Goal: Transaction & Acquisition: Book appointment/travel/reservation

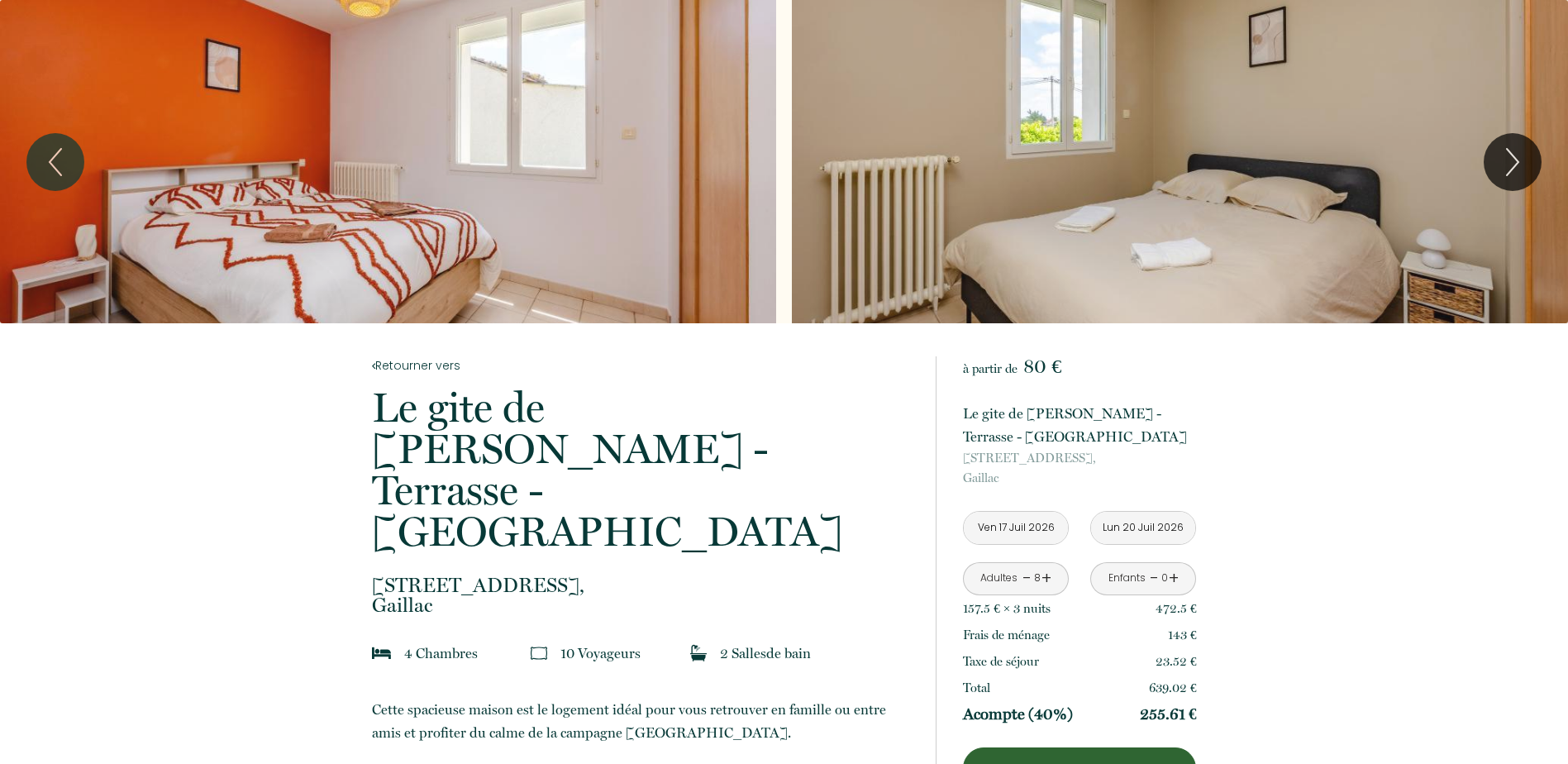
click at [1024, 577] on link "-" at bounding box center [1027, 578] width 9 height 26
click at [1179, 579] on div "Enfants - 0 +" at bounding box center [1143, 578] width 106 height 33
click at [1176, 577] on link "+" at bounding box center [1174, 578] width 10 height 26
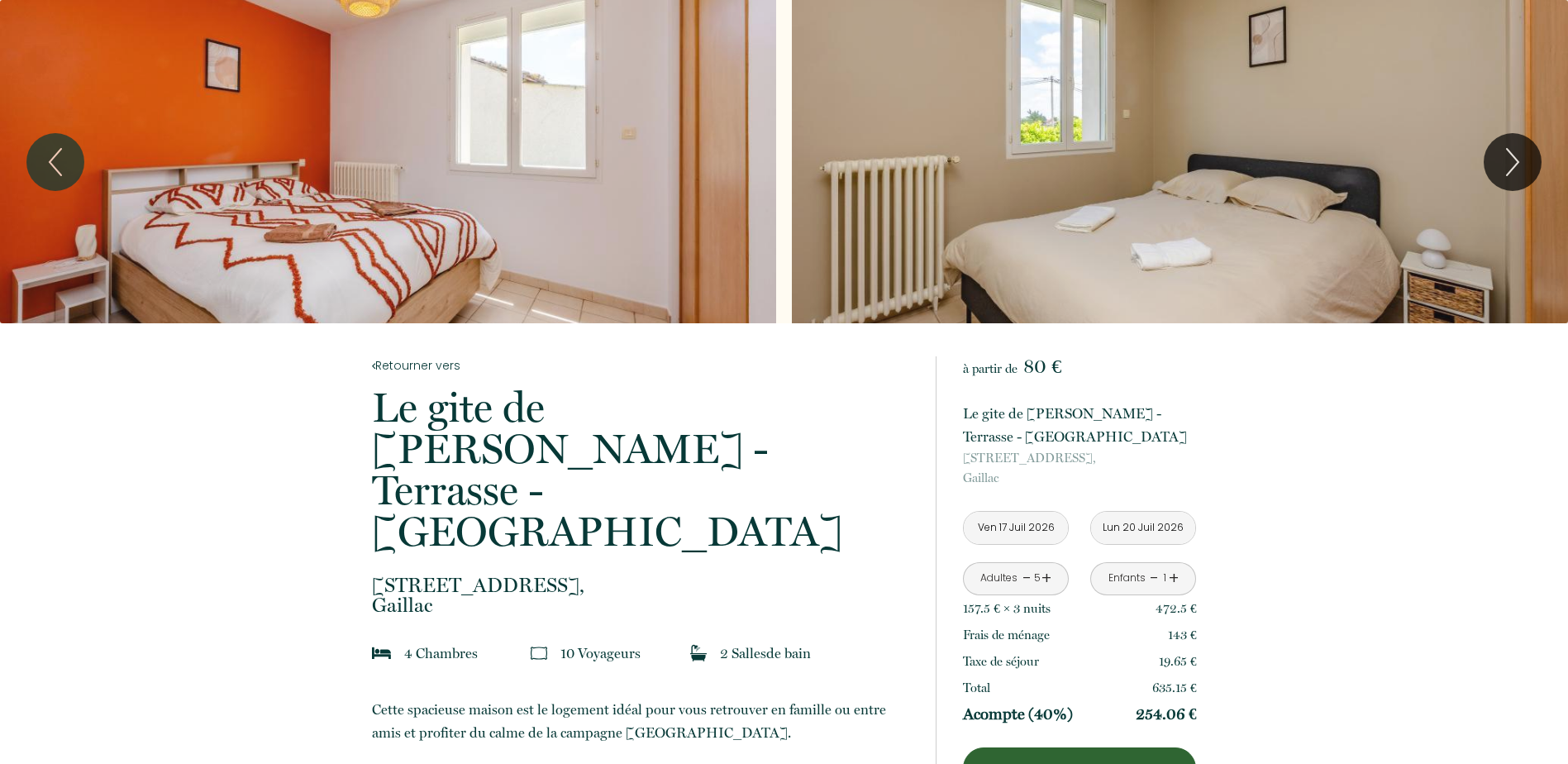
click at [1176, 577] on link "+" at bounding box center [1174, 578] width 10 height 26
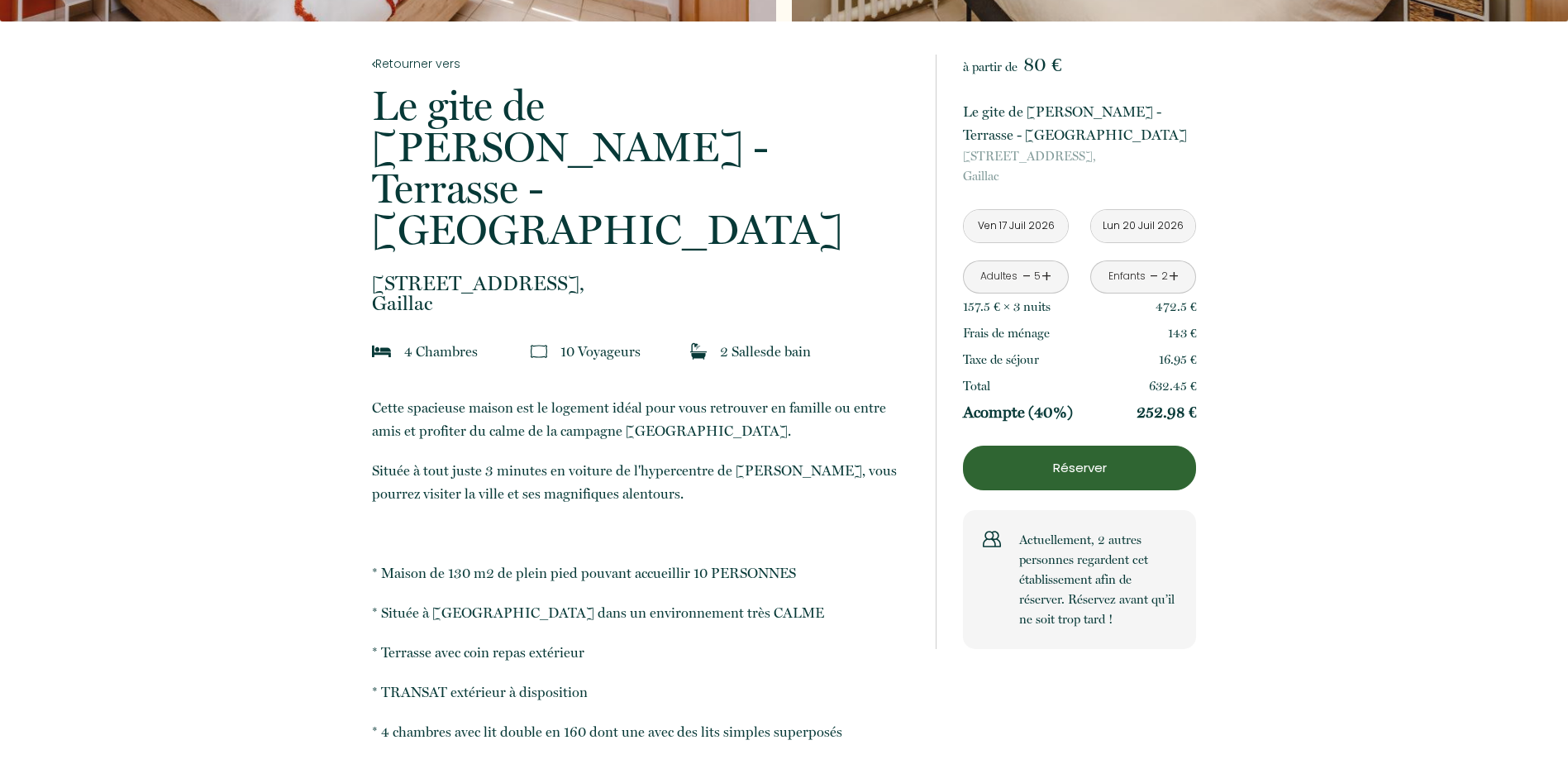
scroll to position [331, 0]
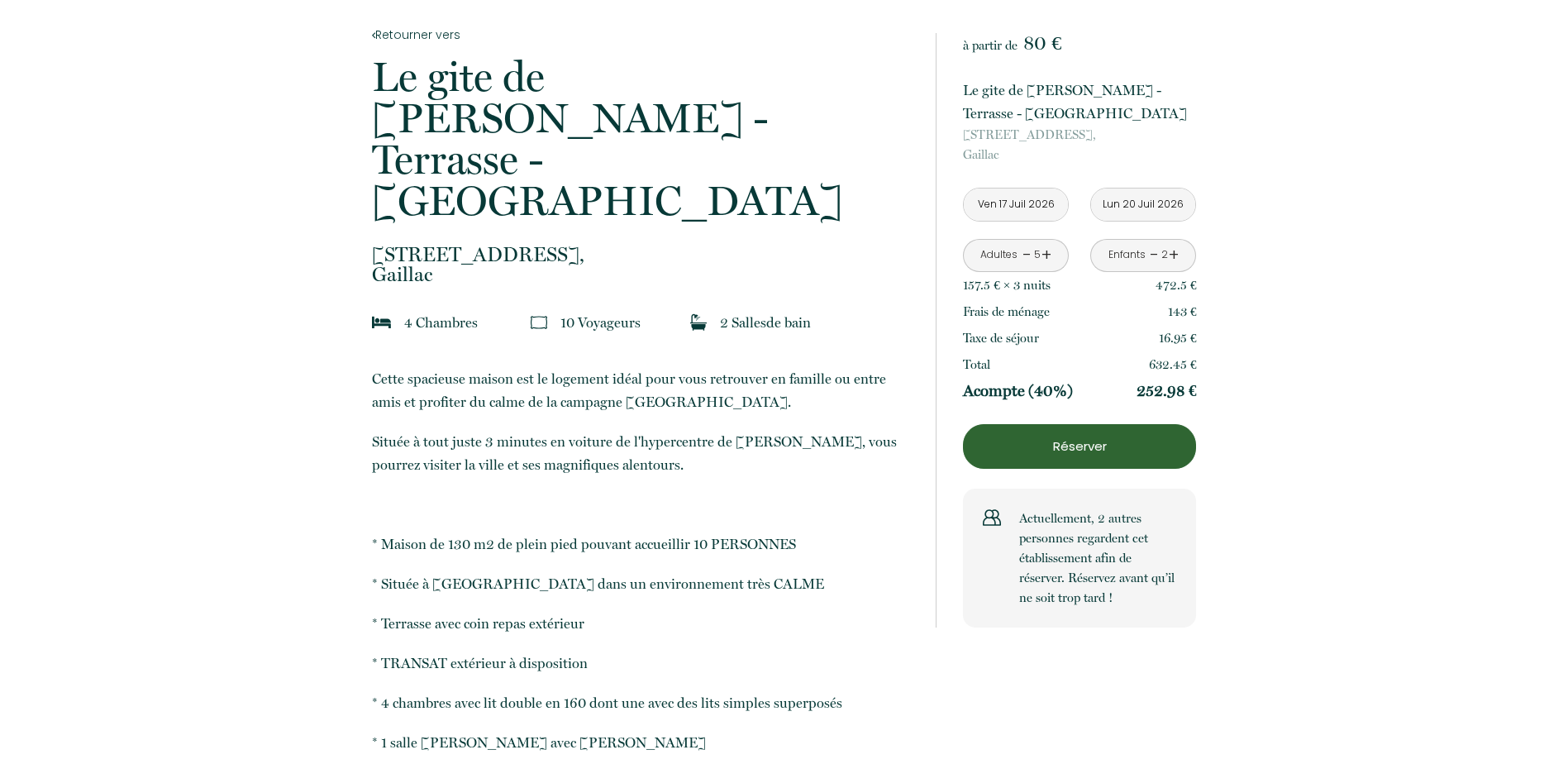
click at [1122, 454] on p "Réserver" at bounding box center [1080, 446] width 222 height 20
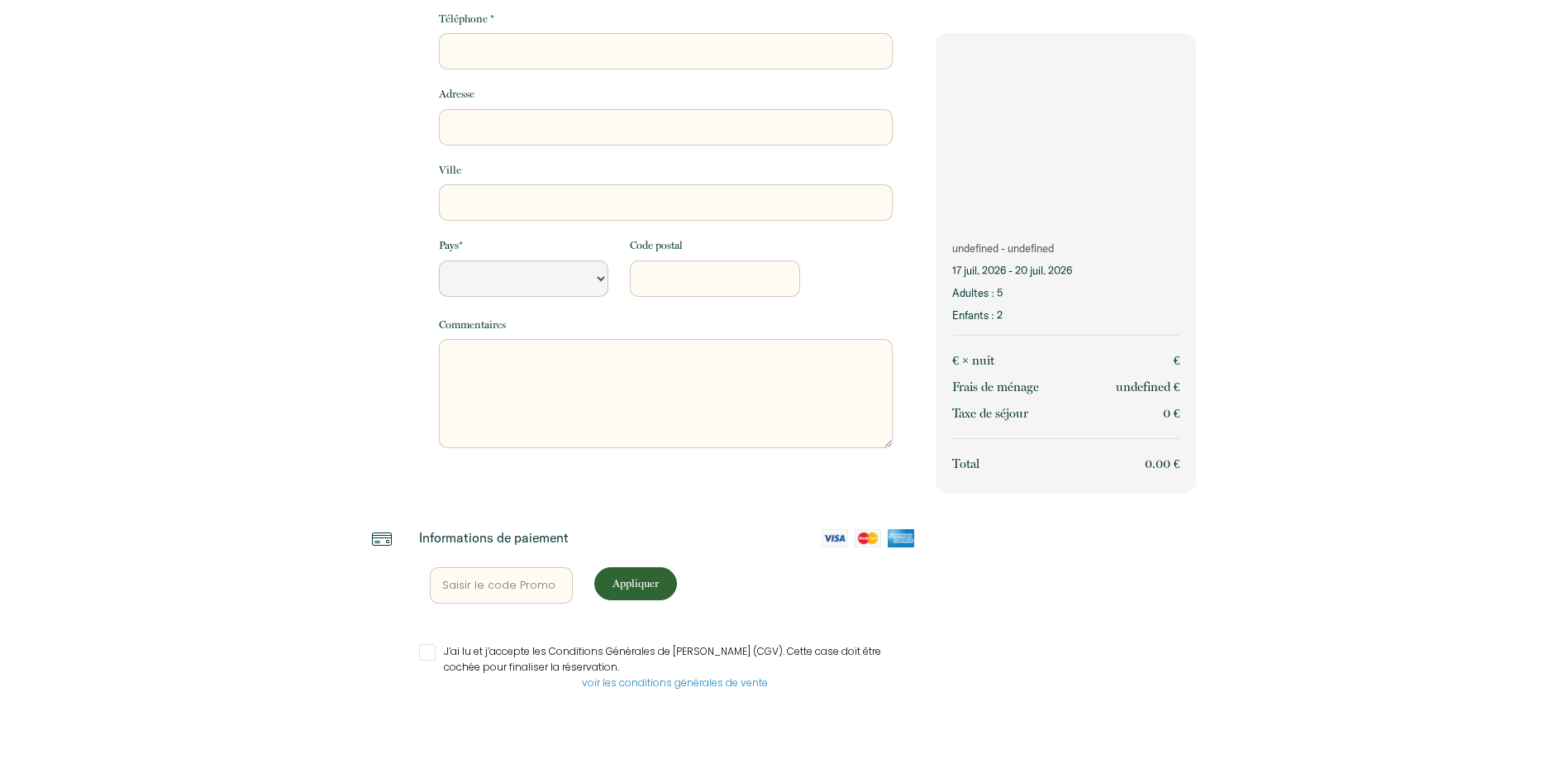
scroll to position [237, 0]
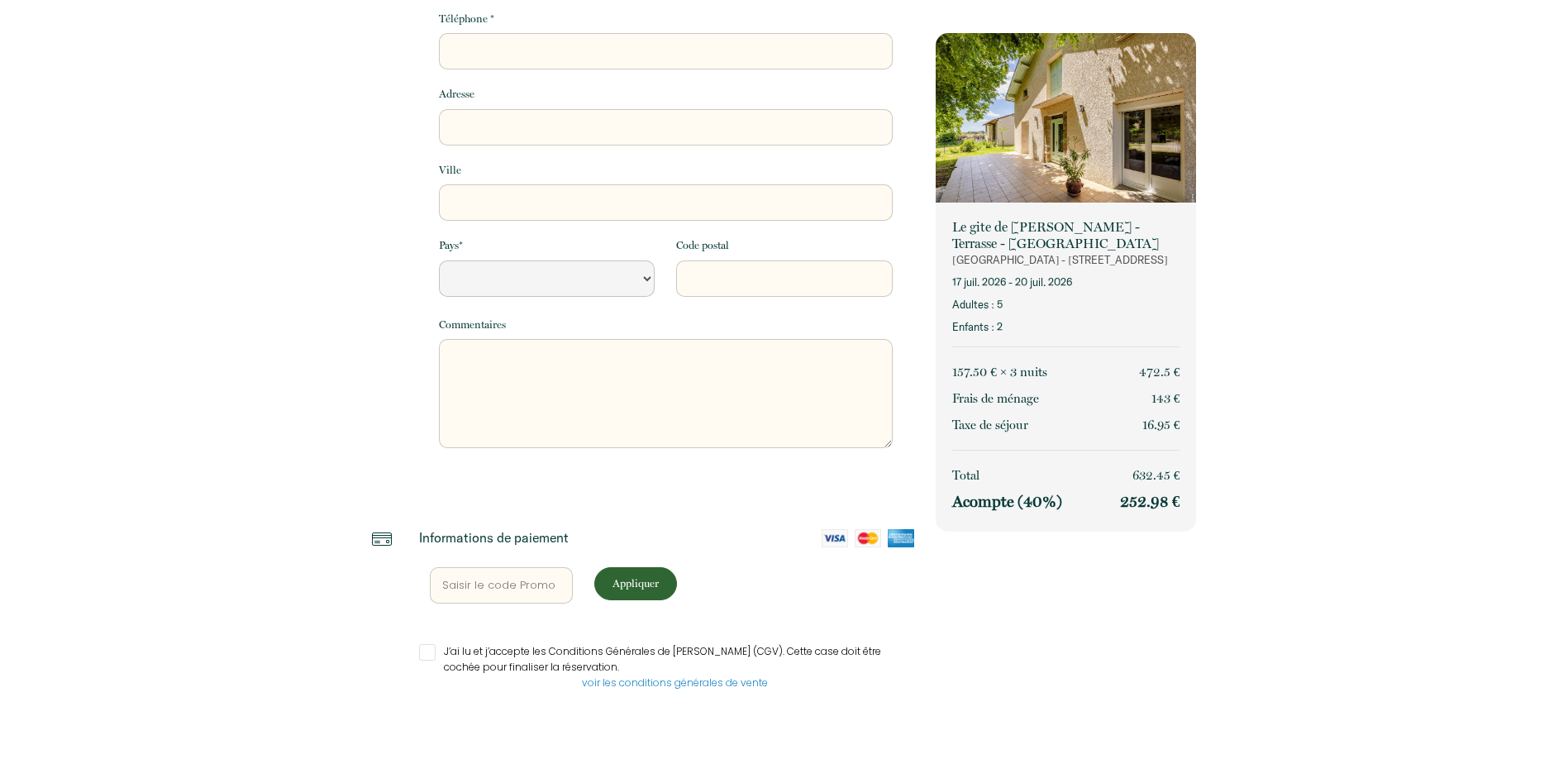
select select "Default select example"
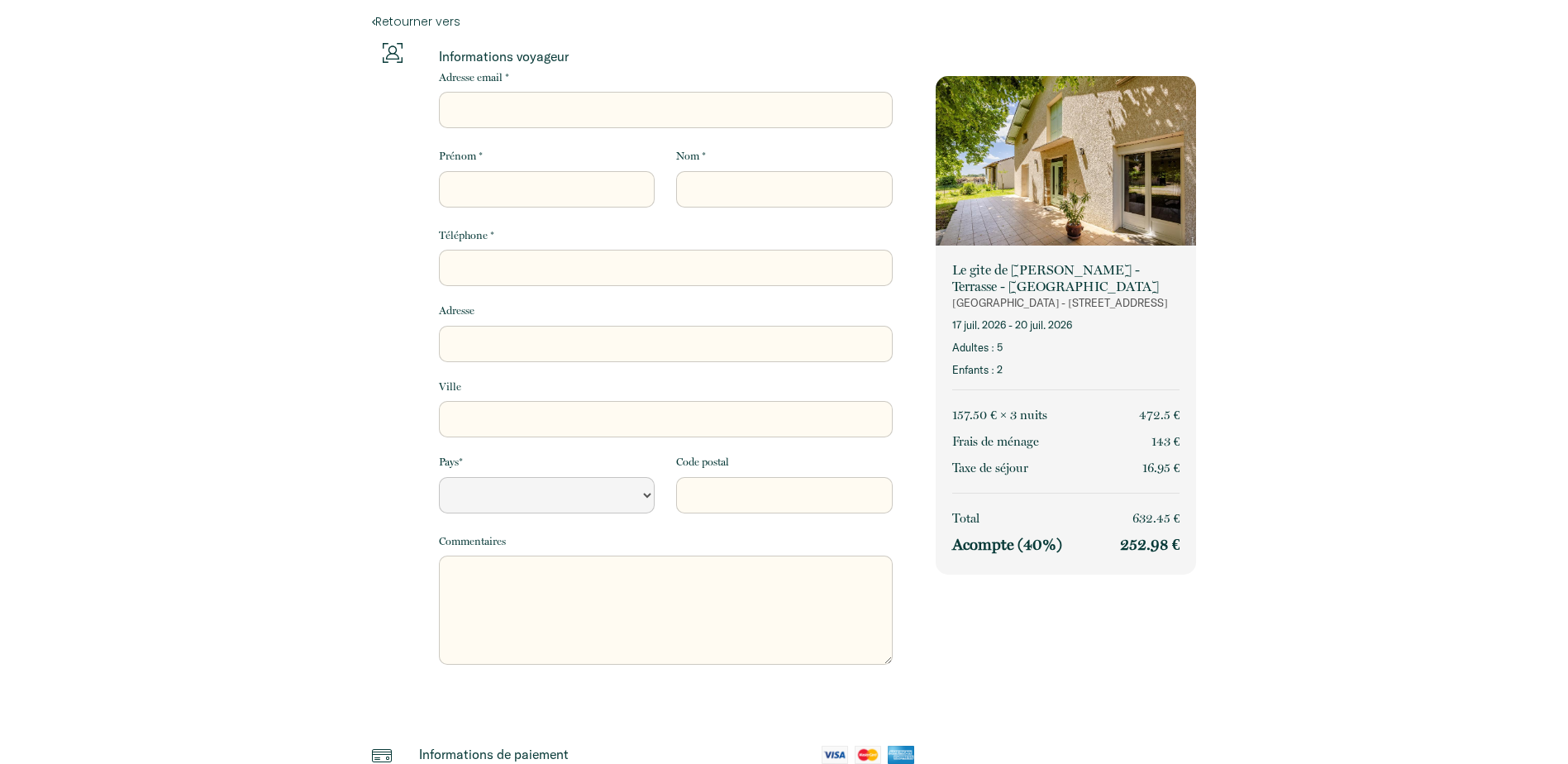
scroll to position [0, 0]
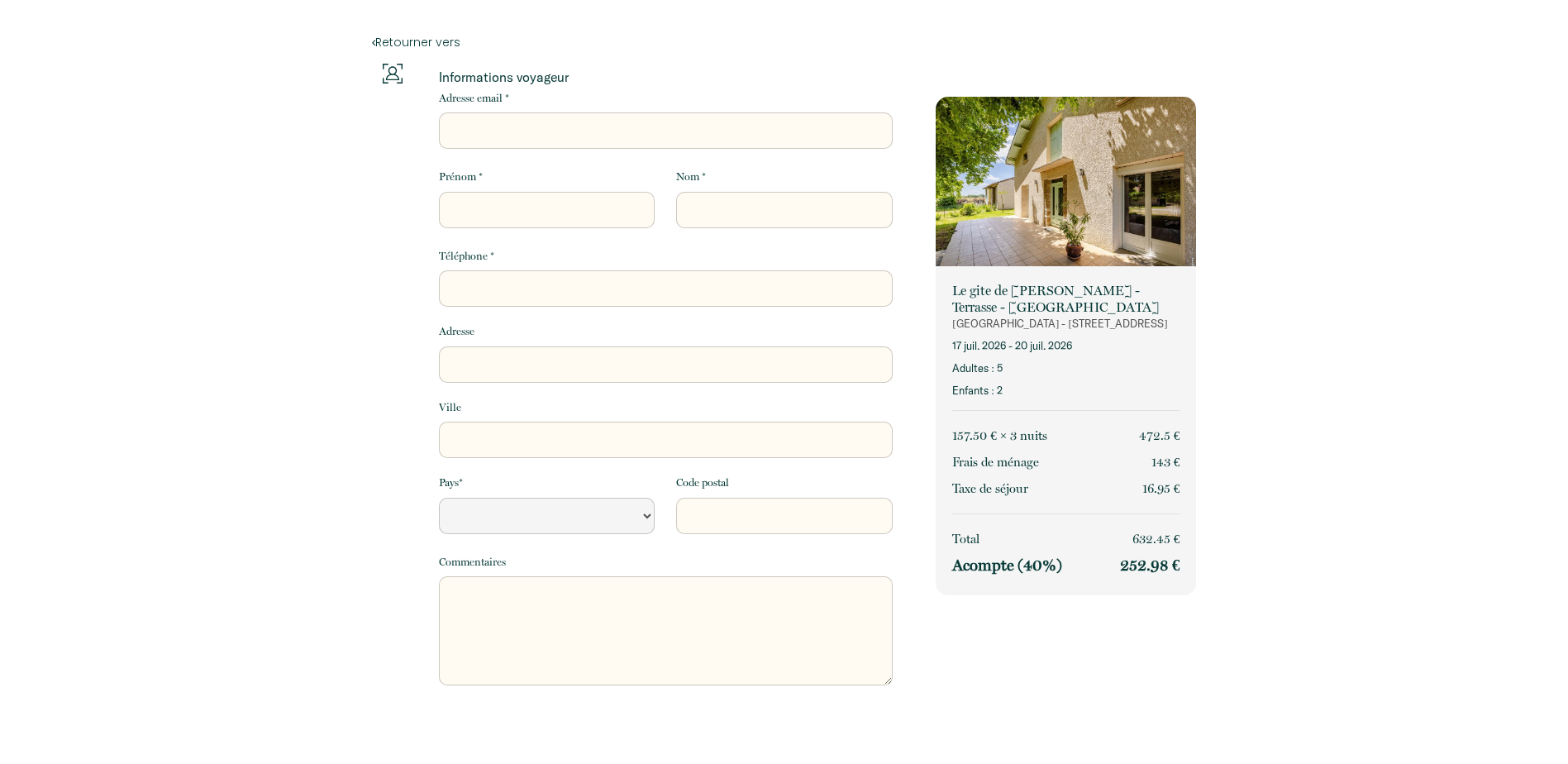
click at [550, 127] on input "Adresse email *" at bounding box center [666, 131] width 454 height 36
type input "n"
select select "Default select example"
type input "ni"
select select "Default select example"
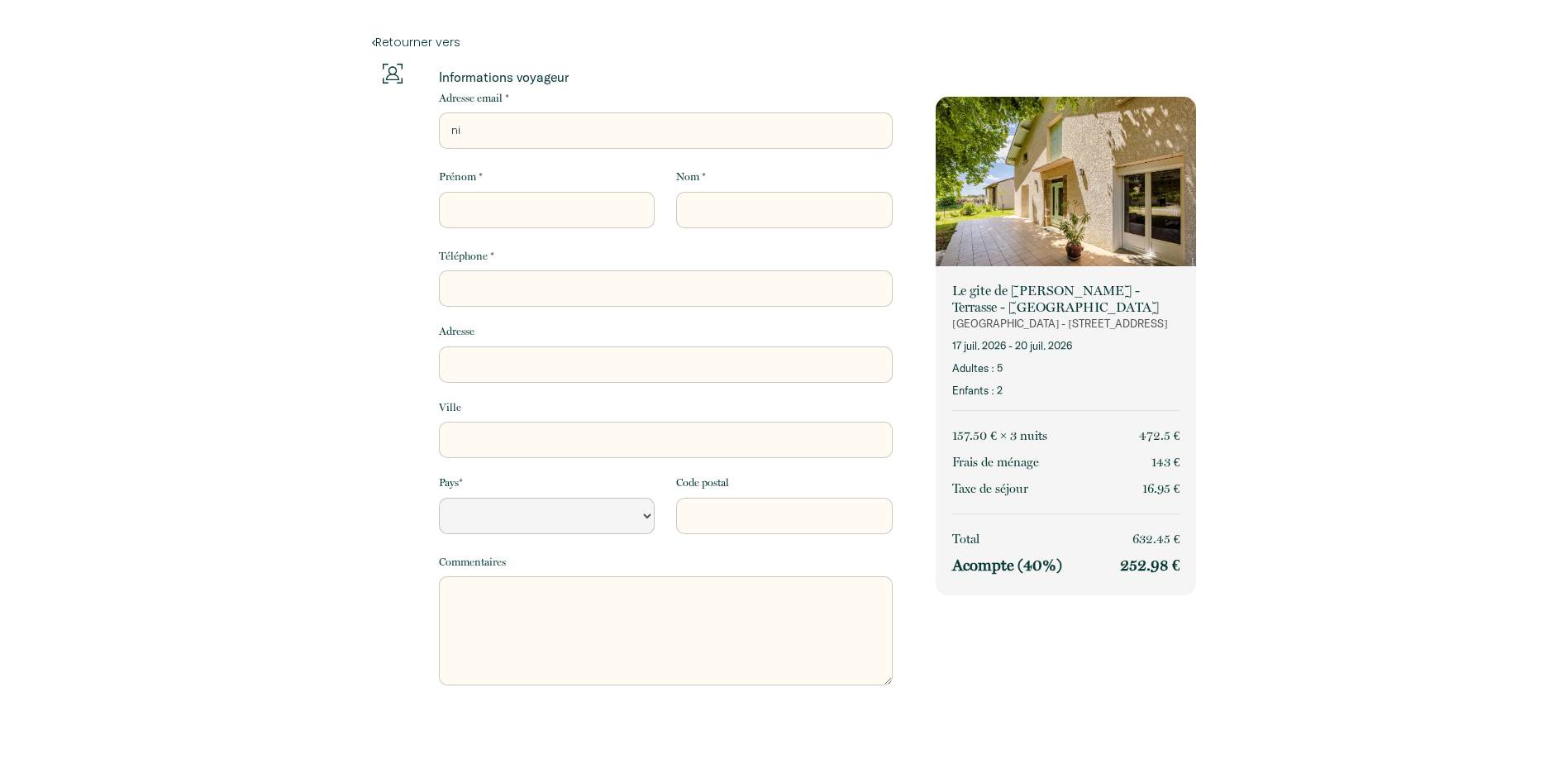
type input "nin"
select select "Default select example"
type input "nina"
select select "Default select example"
type input "nina."
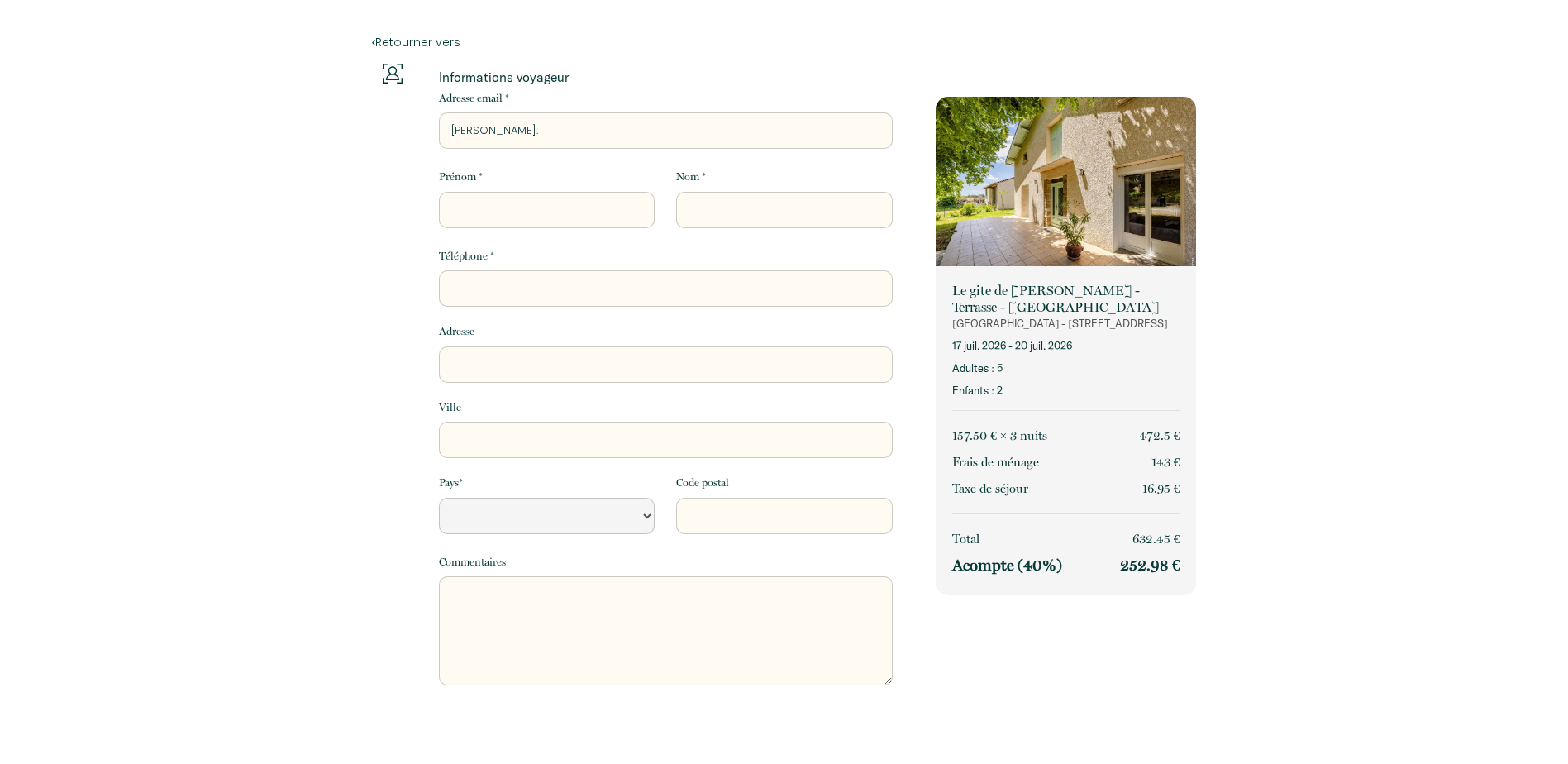
select select "Default select example"
type input "nina.w"
select select "Default select example"
type input "nina.we"
select select "Default select example"
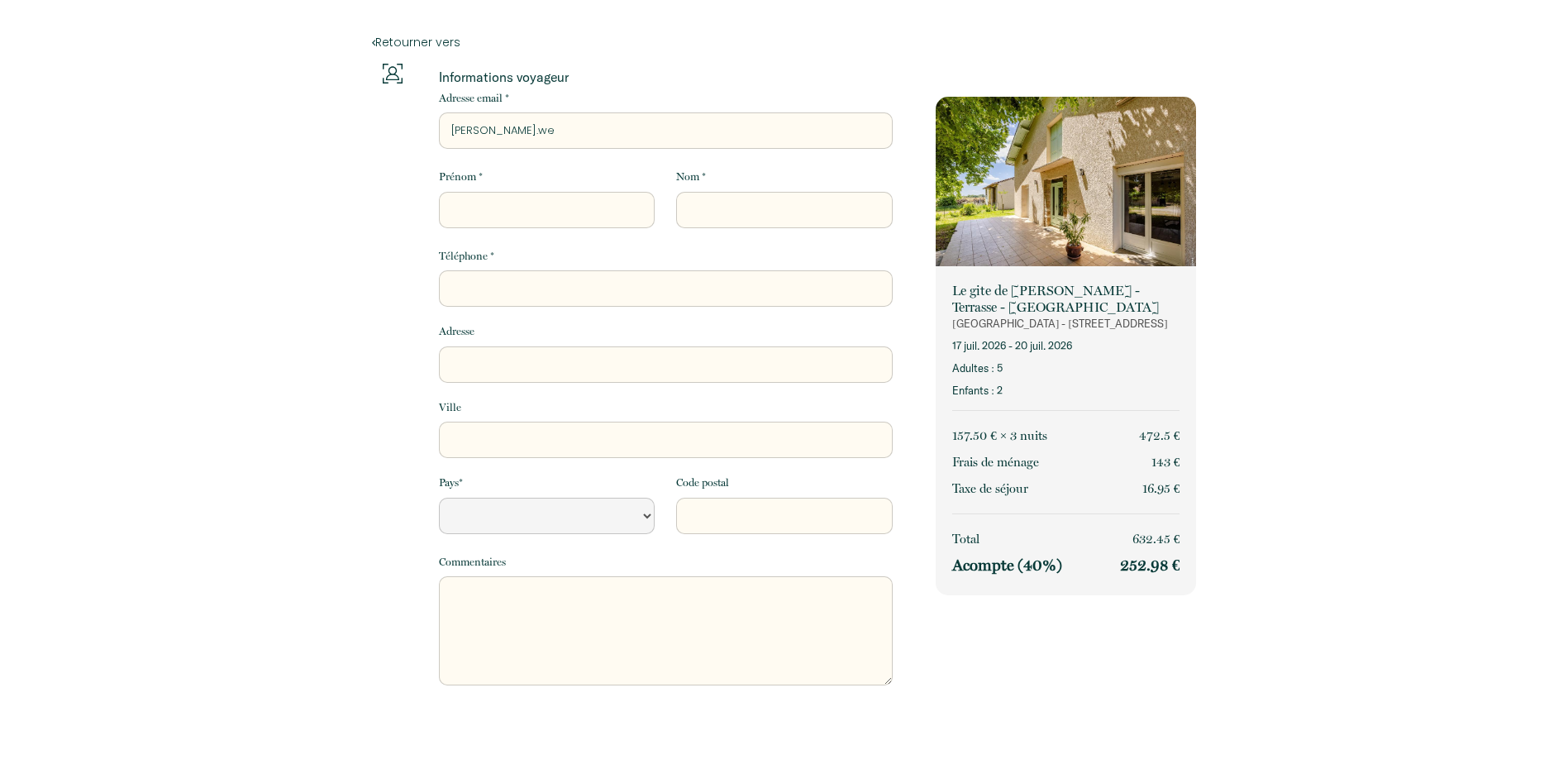
type input "nina.wen"
select select "Default select example"
type input "nina.wend"
select select "Default select example"
type input "nina.wendl"
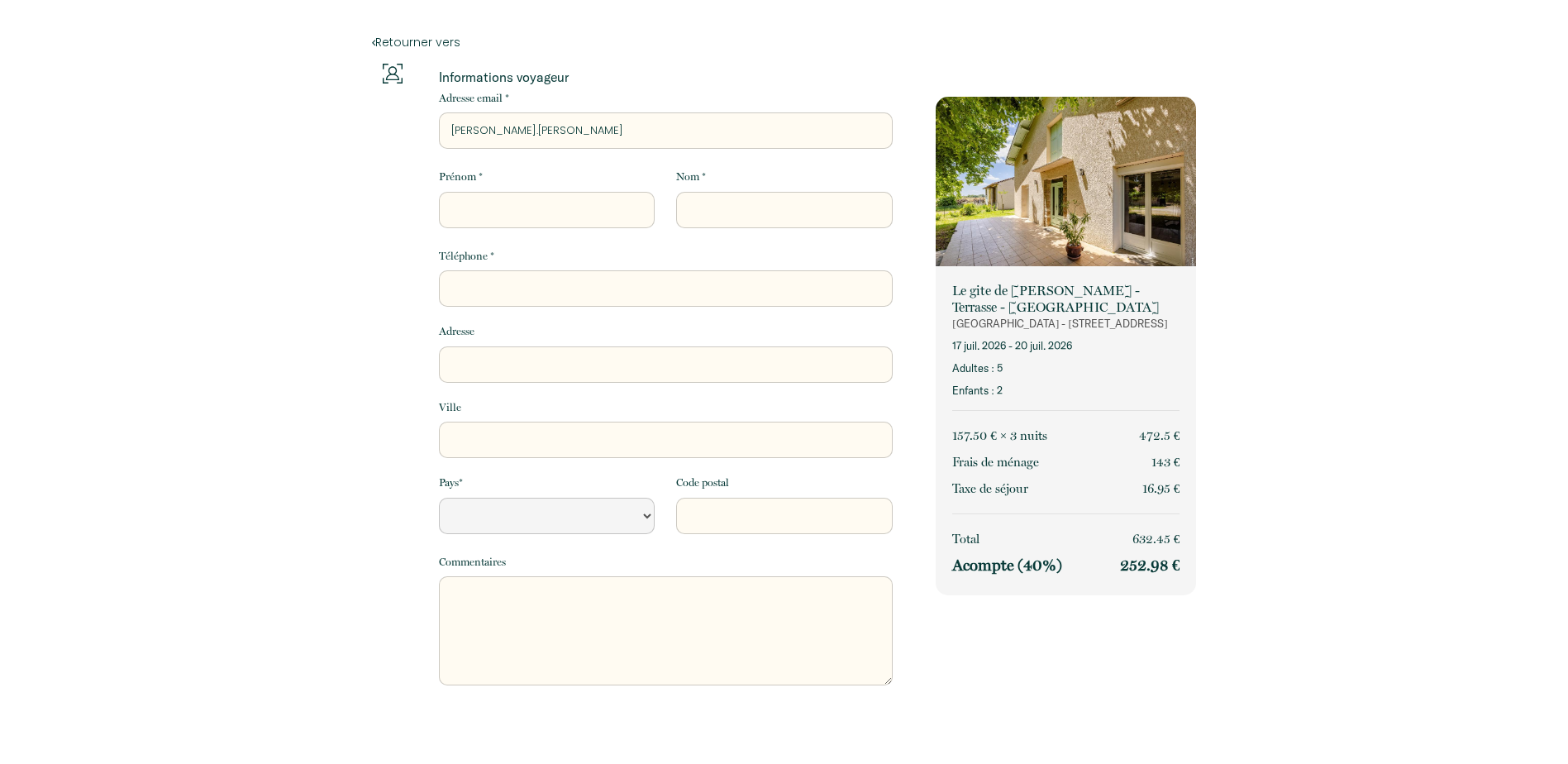
select select "Default select example"
type input "nina.wendli"
select select "Default select example"
type input "nina.wendlin"
select select "Default select example"
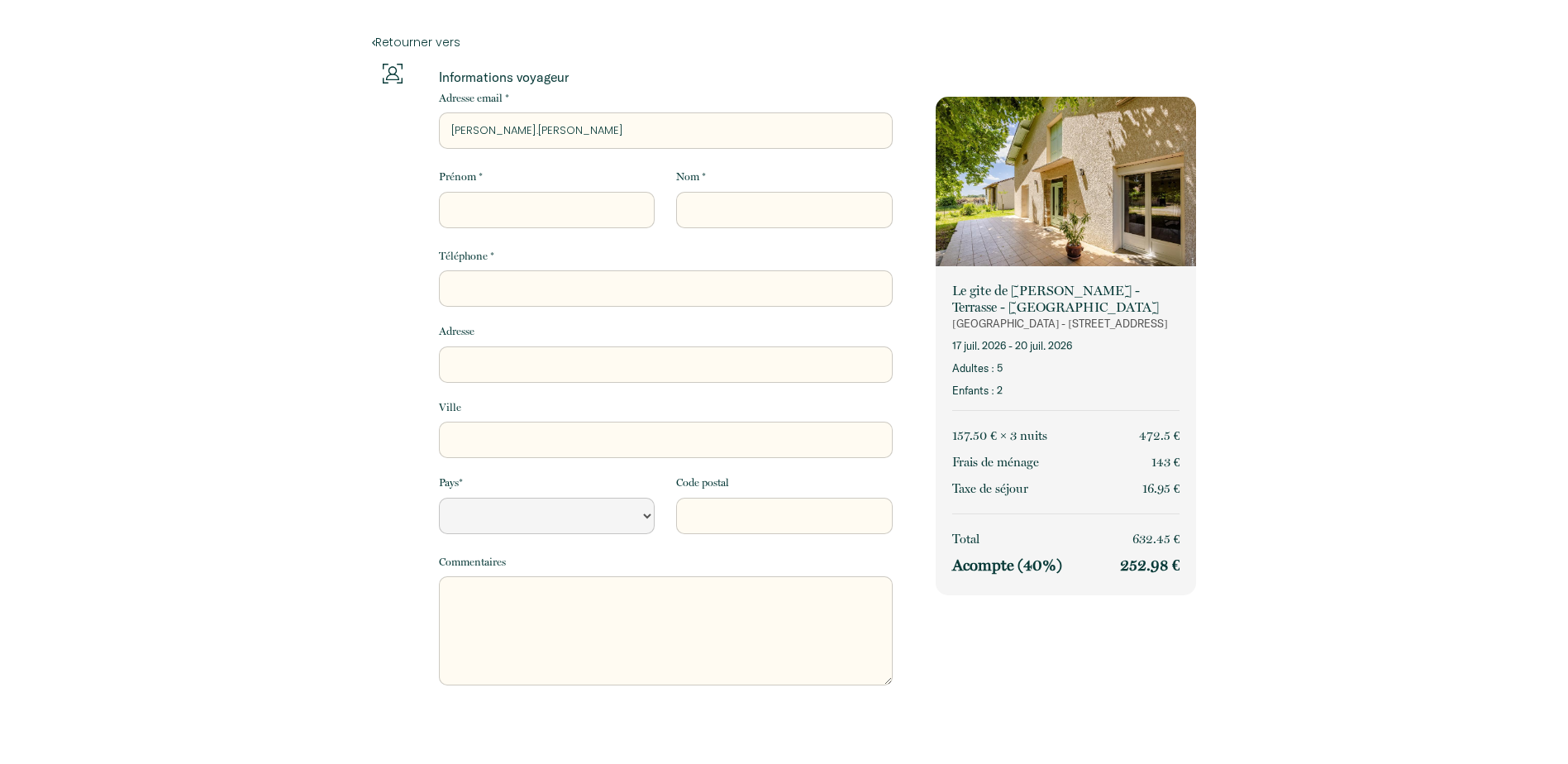
type input "nina.wendling"
select select "Default select example"
type input "nina.wendling@"
select select "Default select example"
type input "nina.wendling@o"
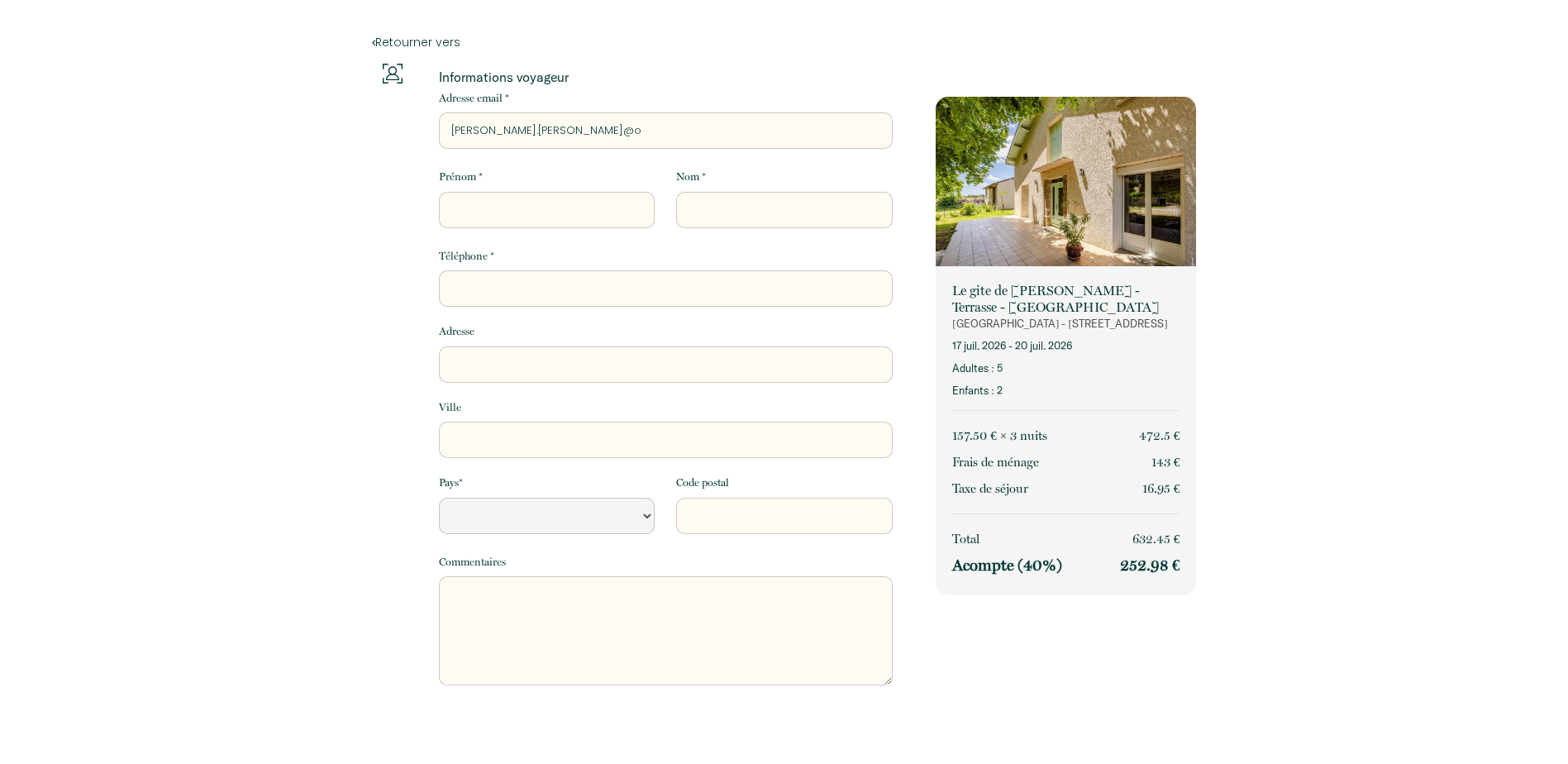
select select "Default select example"
type input "nina.wendling@ou"
select select "Default select example"
type input "nina.wendling@out"
select select "Default select example"
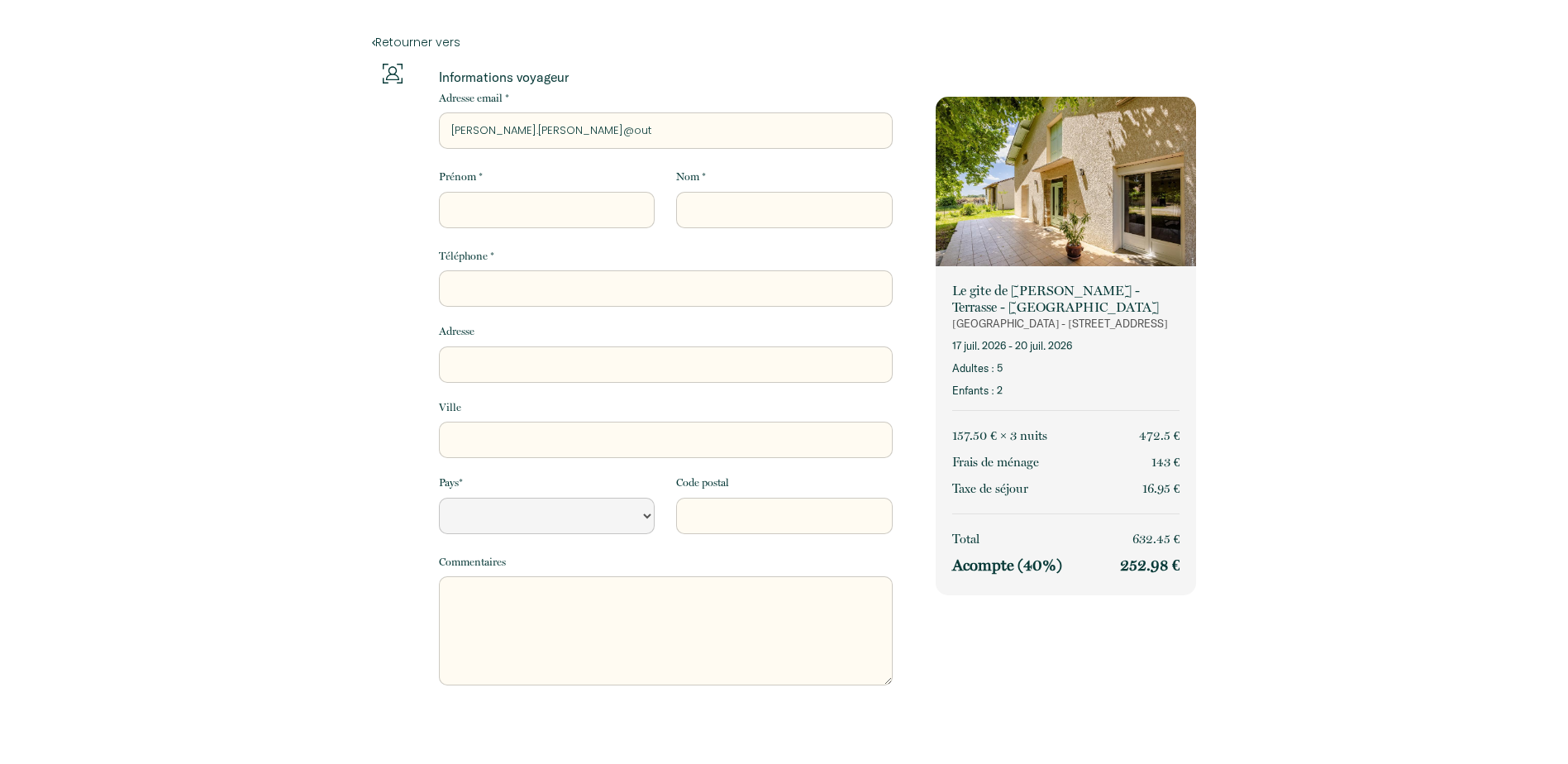
type input "nina.wendling@outl"
select select "Default select example"
type input "nina.wendling@outlo"
select select "Default select example"
type input "nina.wendling@outloo"
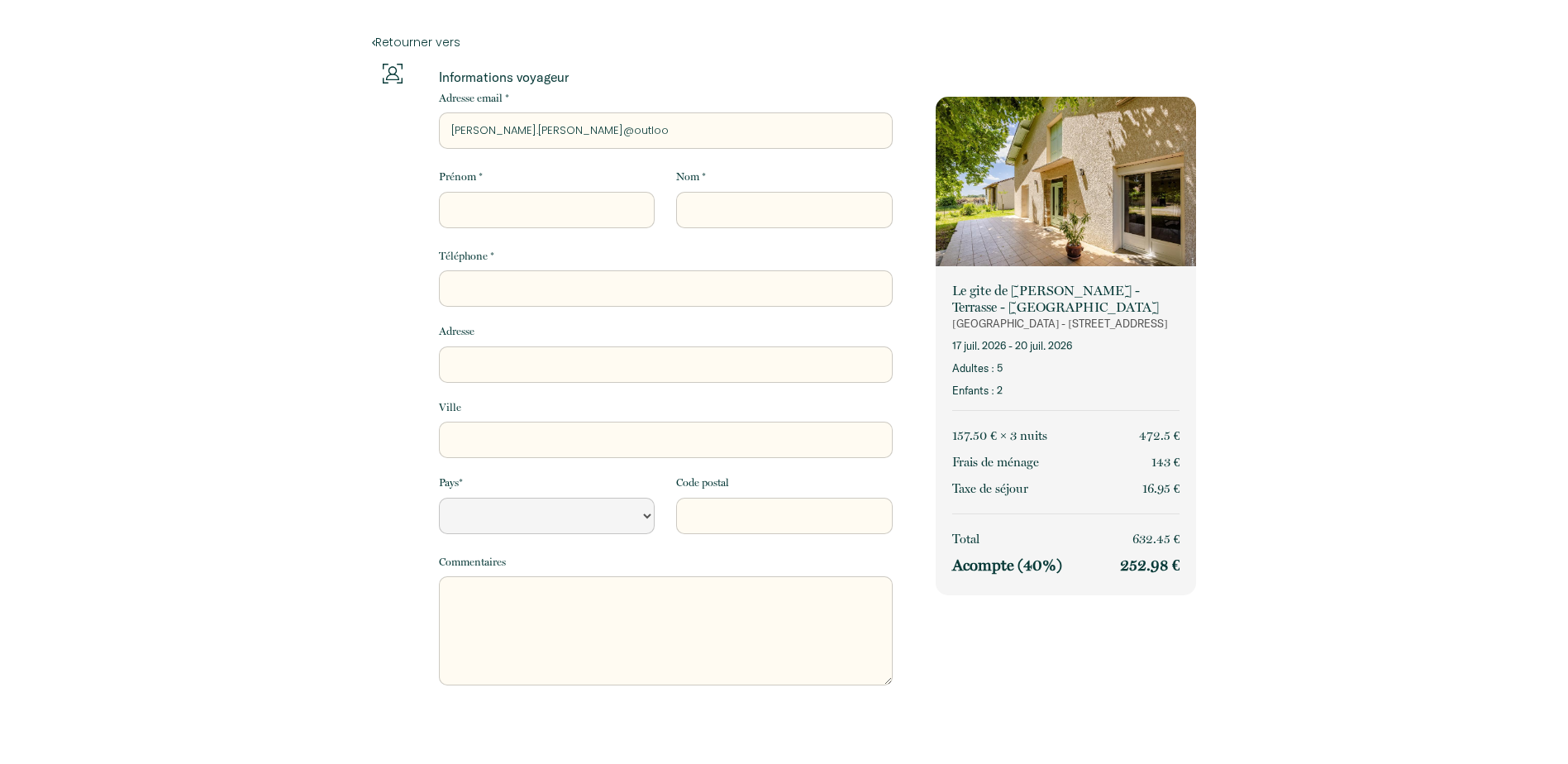
select select "Default select example"
type input "nina.wendling@outlook"
select select "Default select example"
type input "nina.wendling@outlook."
select select "Default select example"
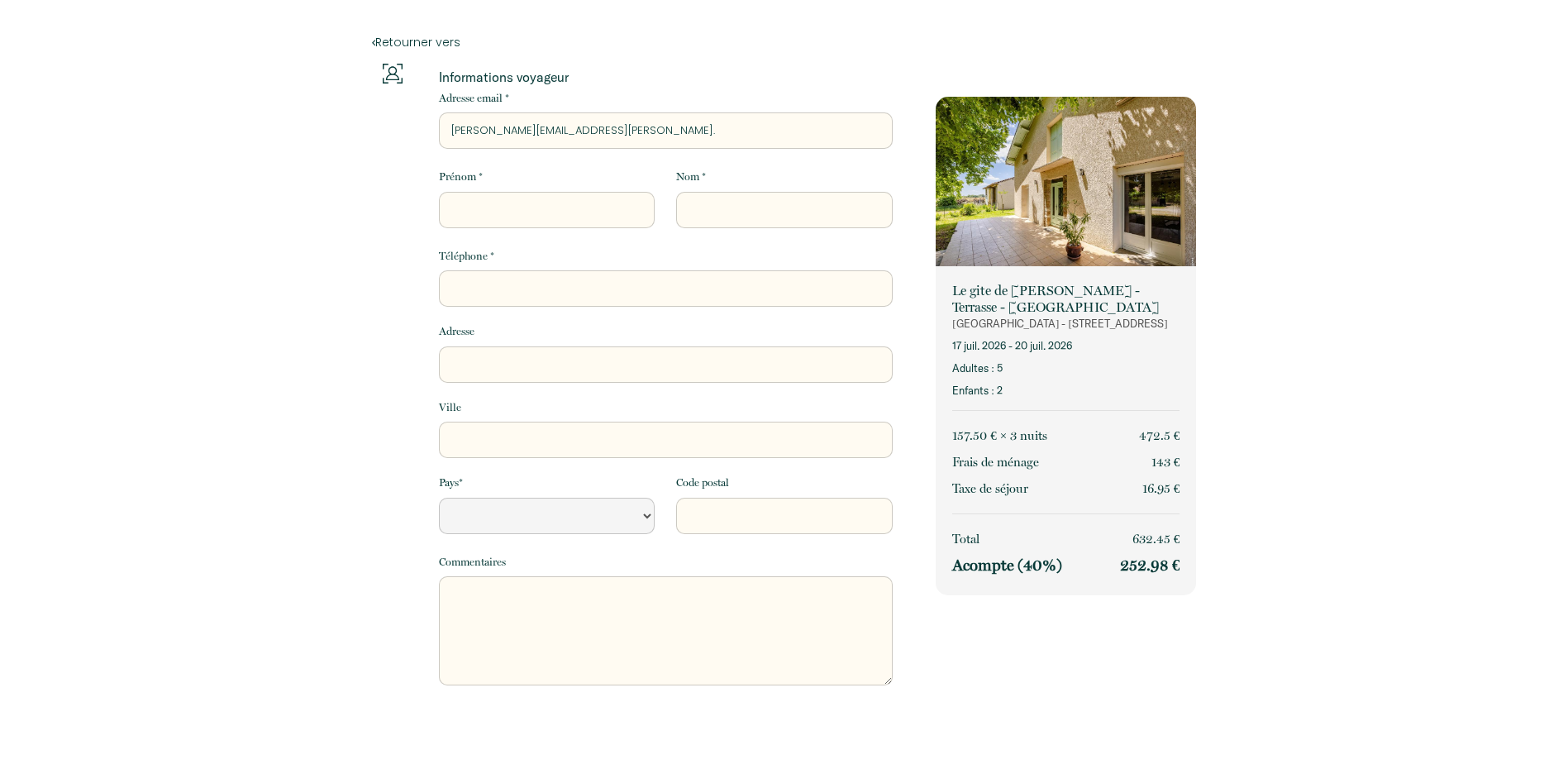
type input "nina.wendling@outlook.c"
select select "Default select example"
type input "nina.wendling@outlook.co"
select select "Default select example"
type input "nina.wendling@outlook.com"
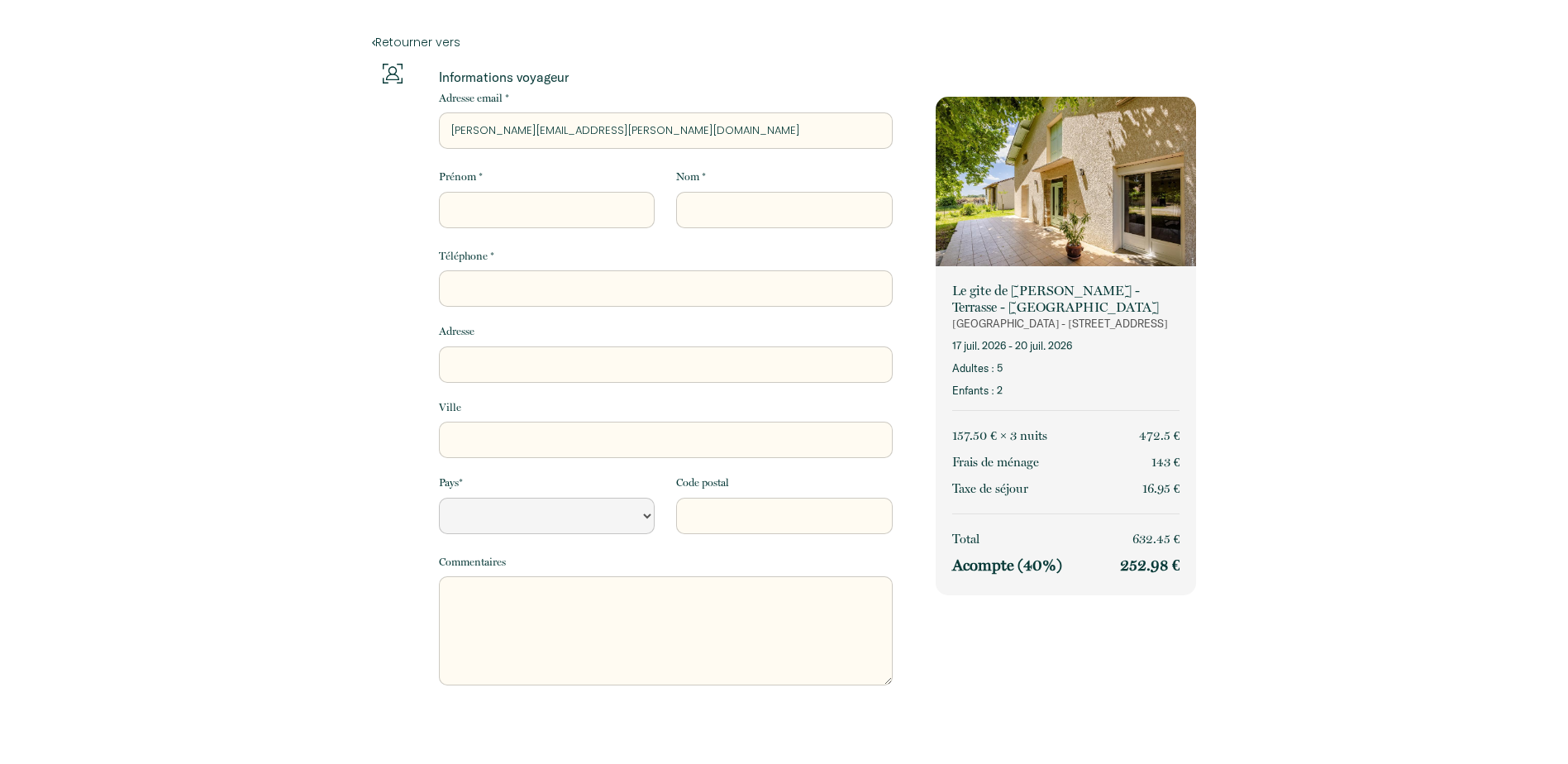
select select "Default select example"
type input "nina.wendling@outlook.com"
click at [549, 228] on input "Prénom *" at bounding box center [546, 210] width 216 height 36
type input "N"
select select "Default select example"
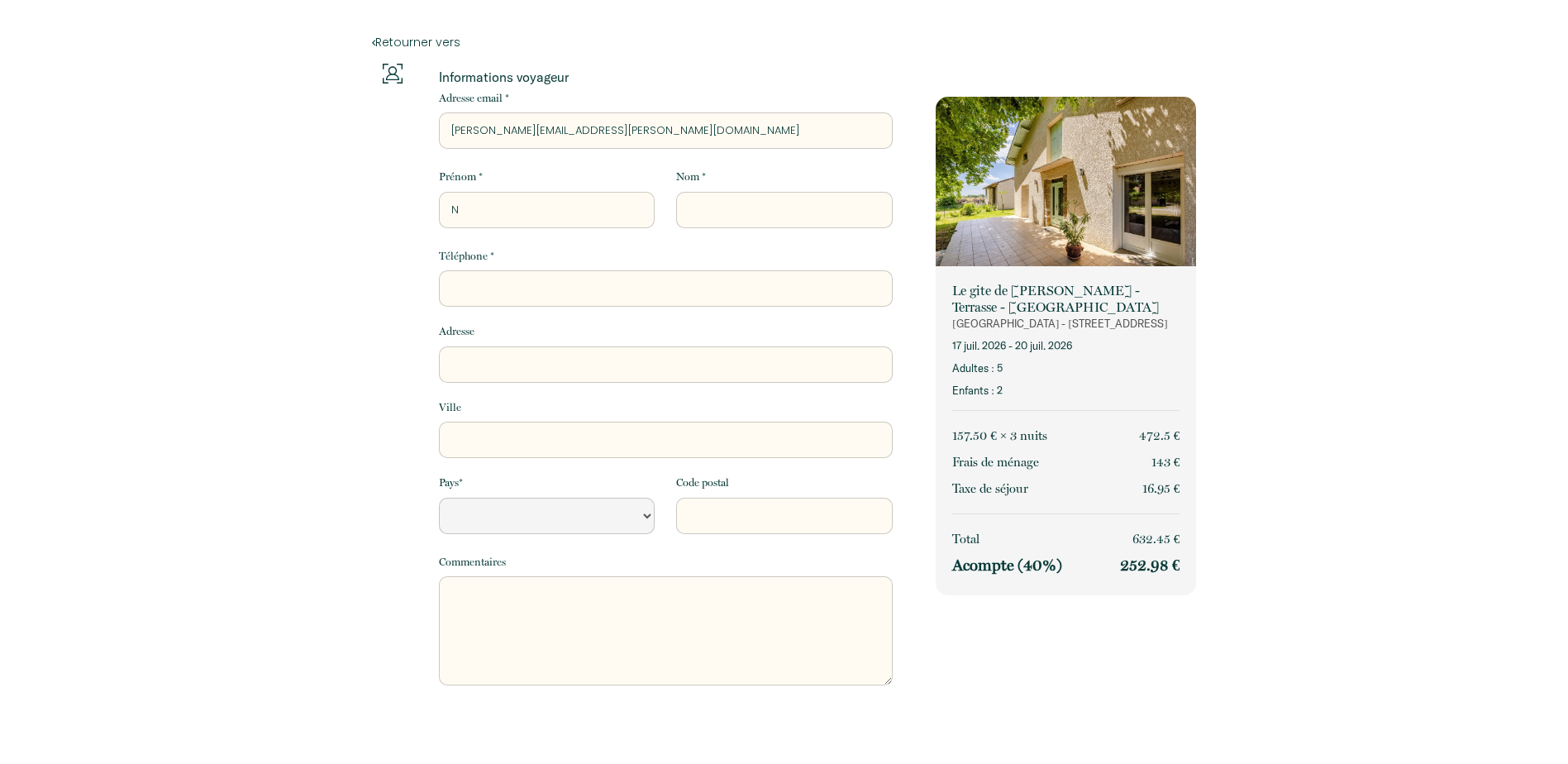
type input "Ni"
select select "Default select example"
type input "Nin"
select select "Default select example"
type input "Nina"
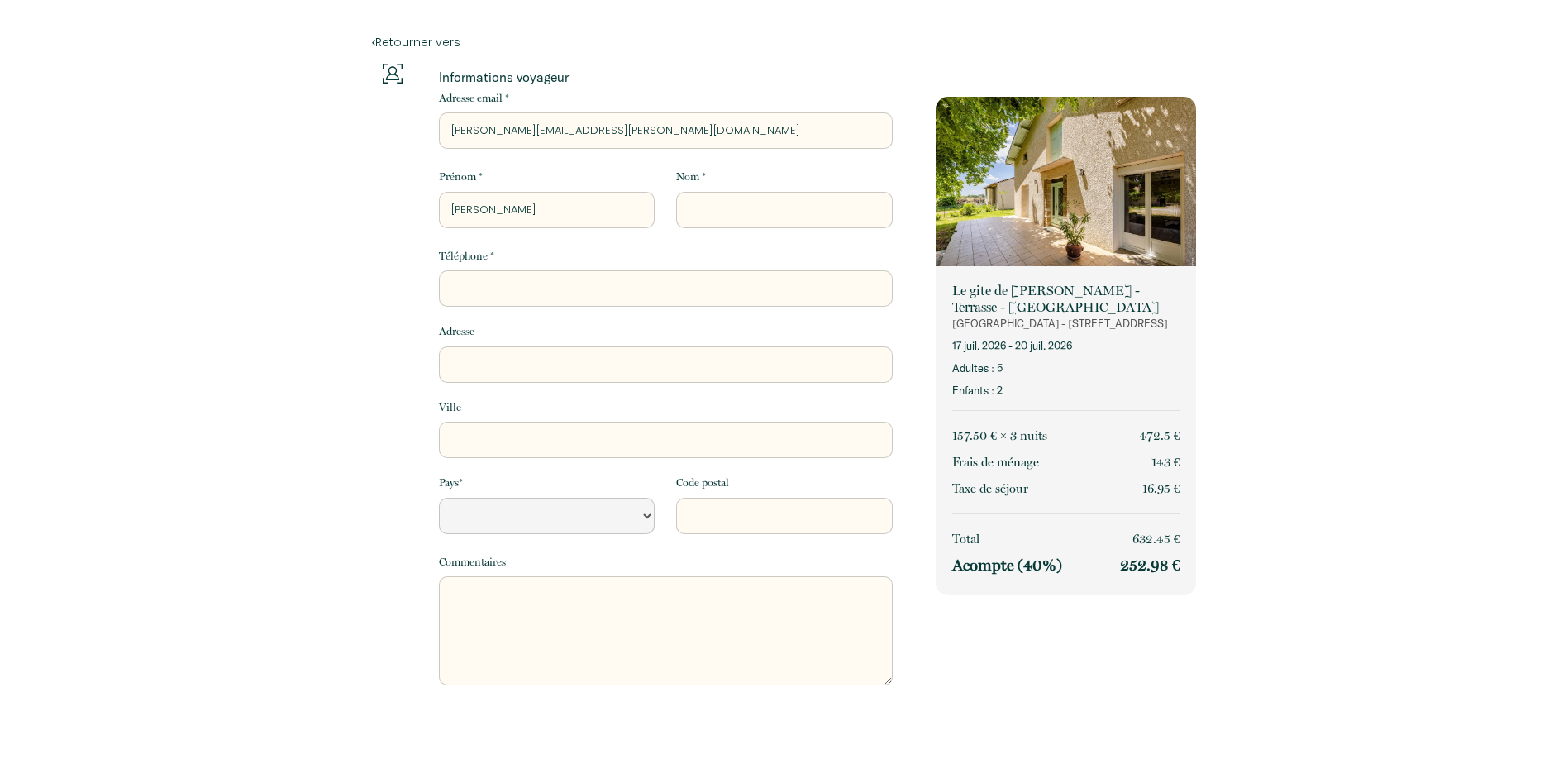
select select "Default select example"
type input "Nina"
type input "W"
select select "Default select example"
type input "We"
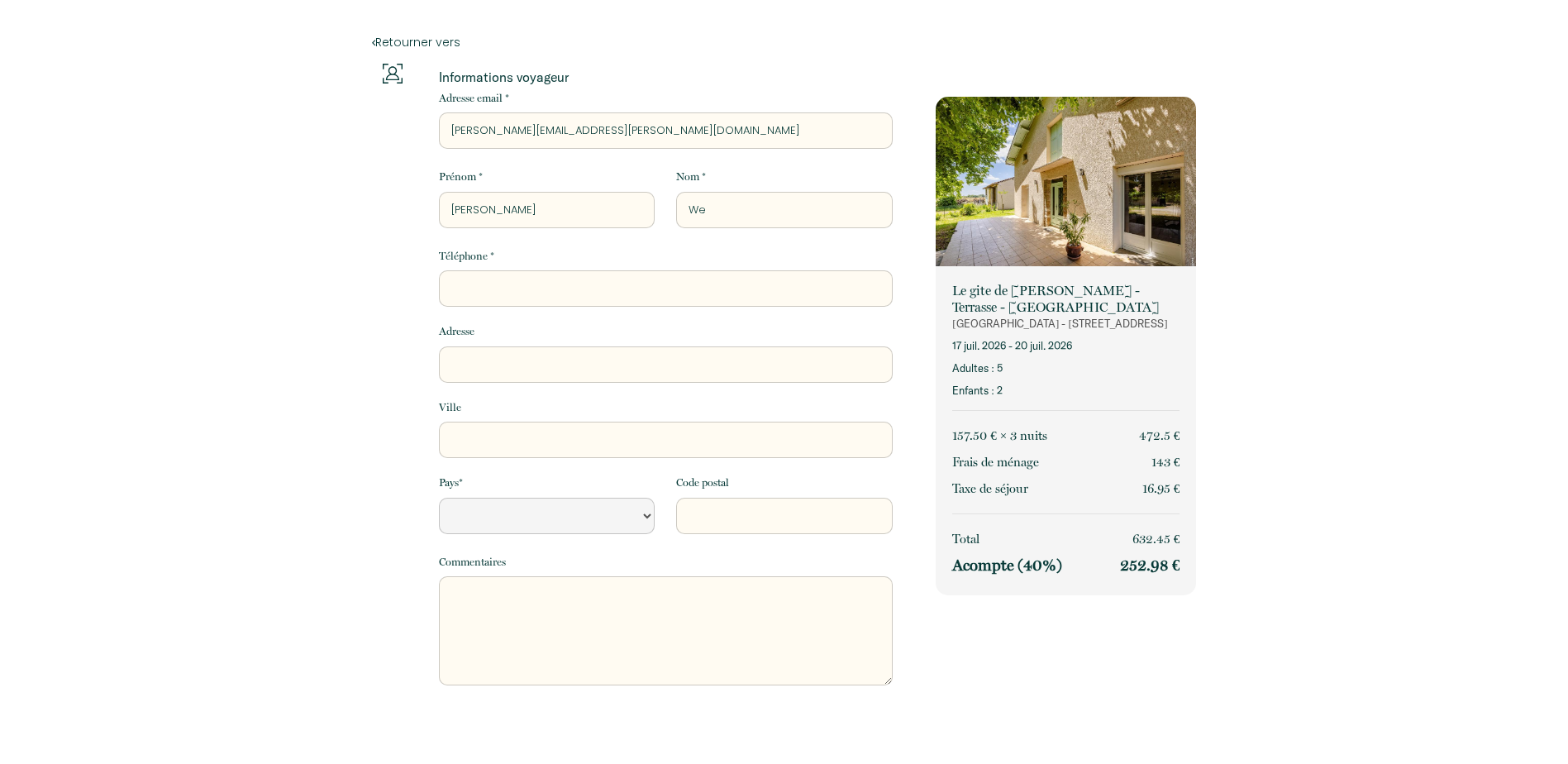
select select "Default select example"
type input "Wen"
select select "Default select example"
type input "Wend"
select select "Default select example"
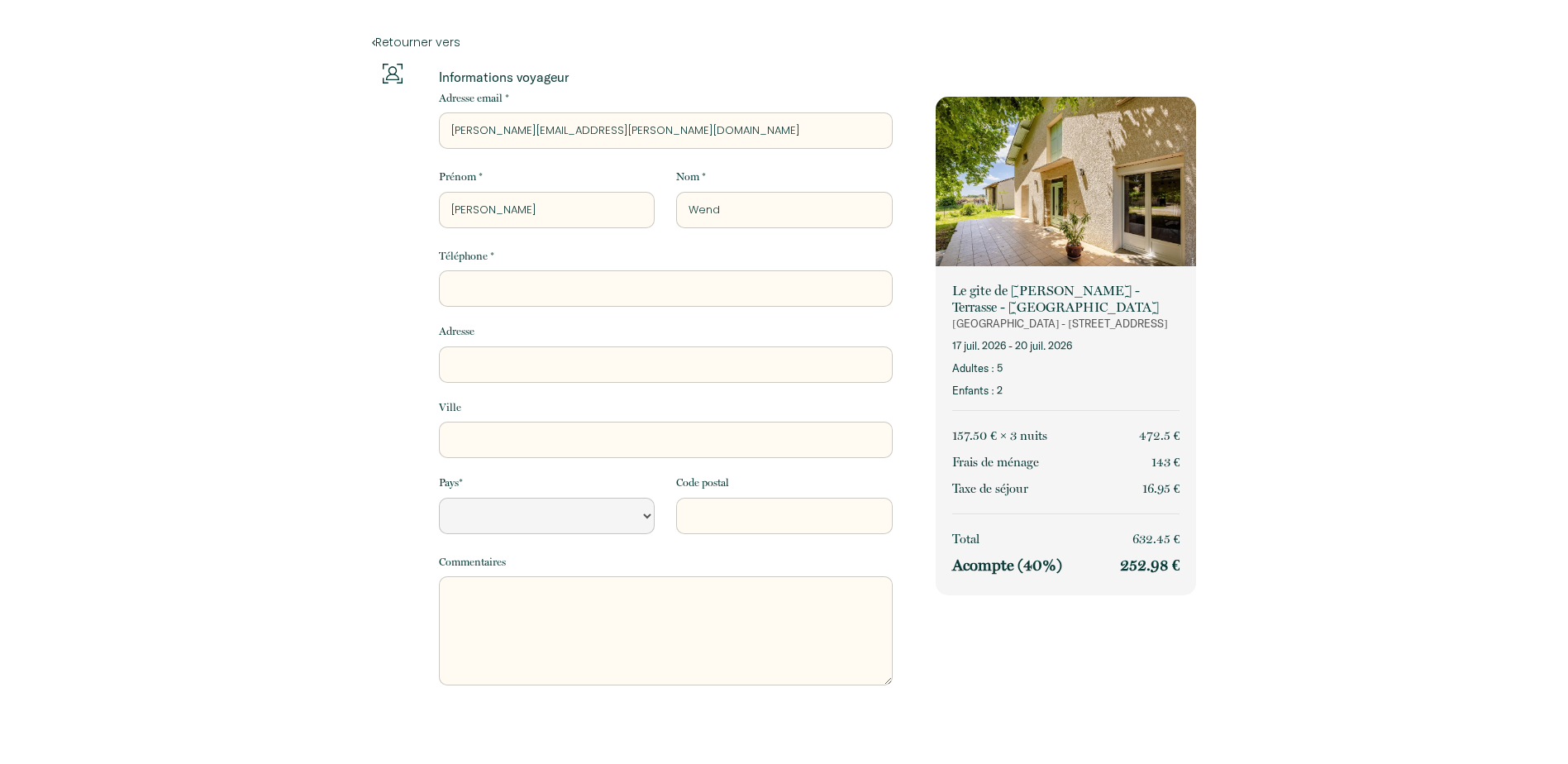
type input "Wendl"
select select "Default select example"
type input "Wendli"
select select "Default select example"
type input "Wendlin"
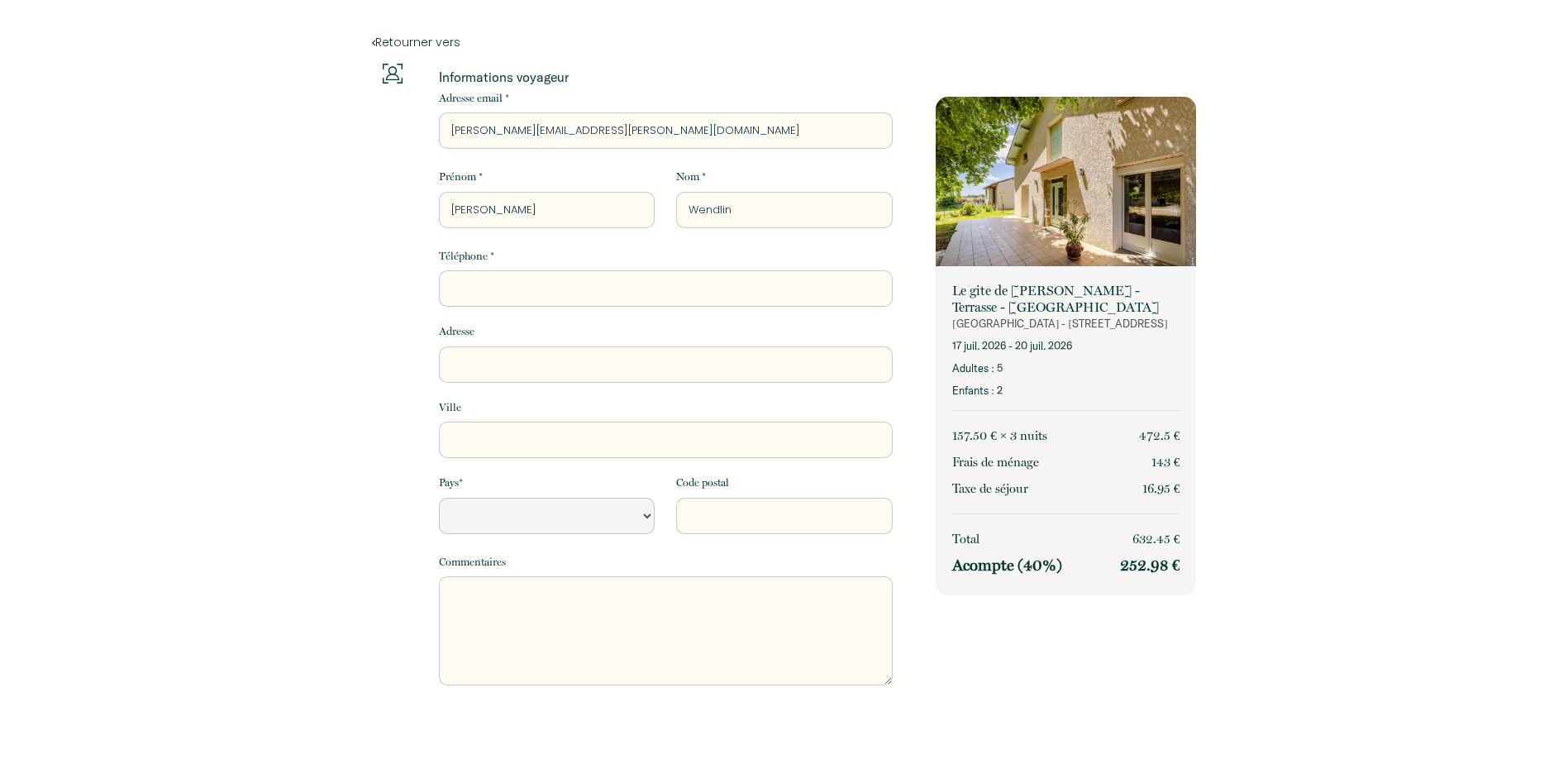
select select "Default select example"
type input "Wendling"
select select "Default select example"
type input "Wendling"
type input "0"
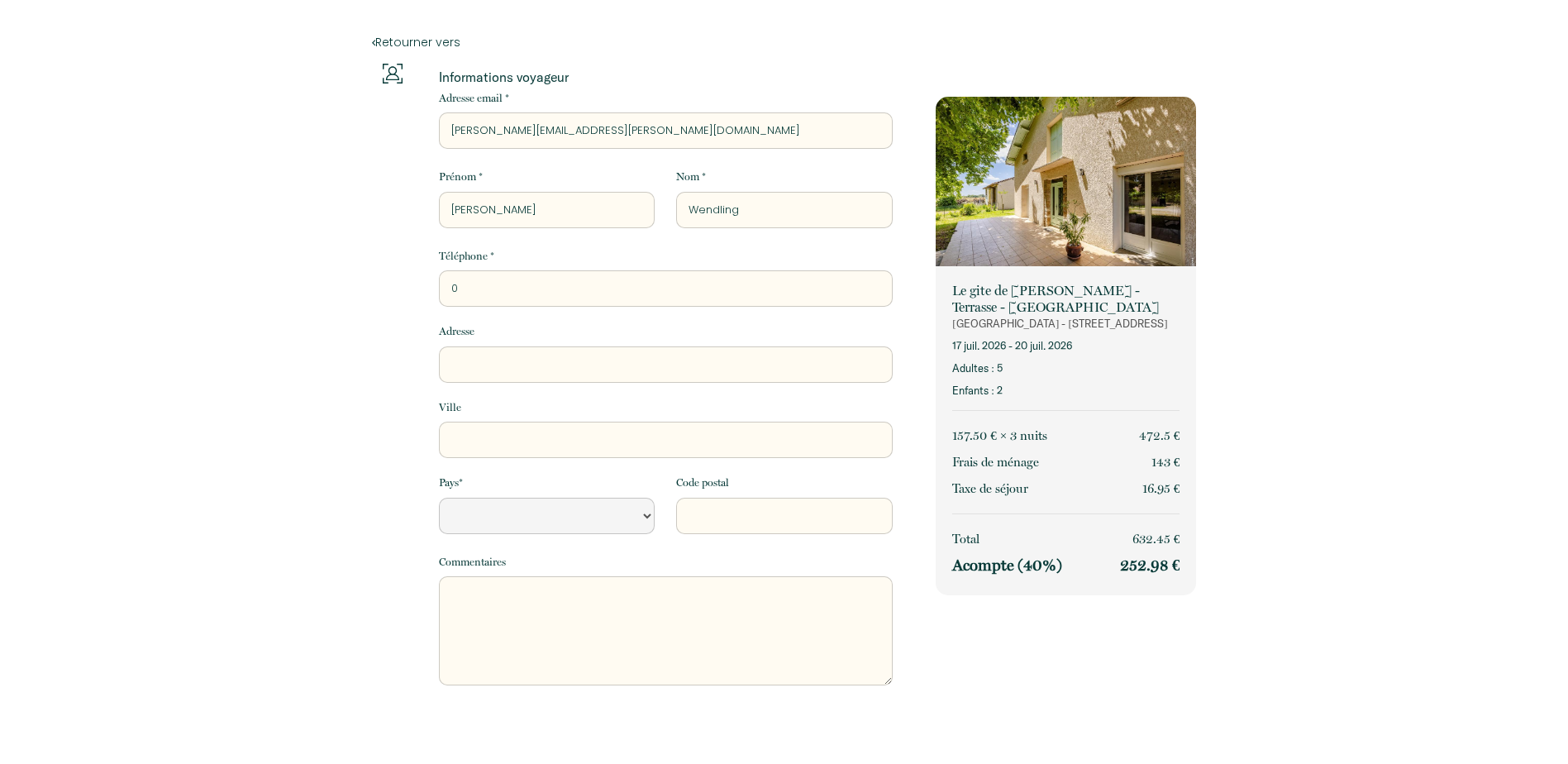
select select "Default select example"
type input "07"
select select "Default select example"
type input "078"
select select "Default select example"
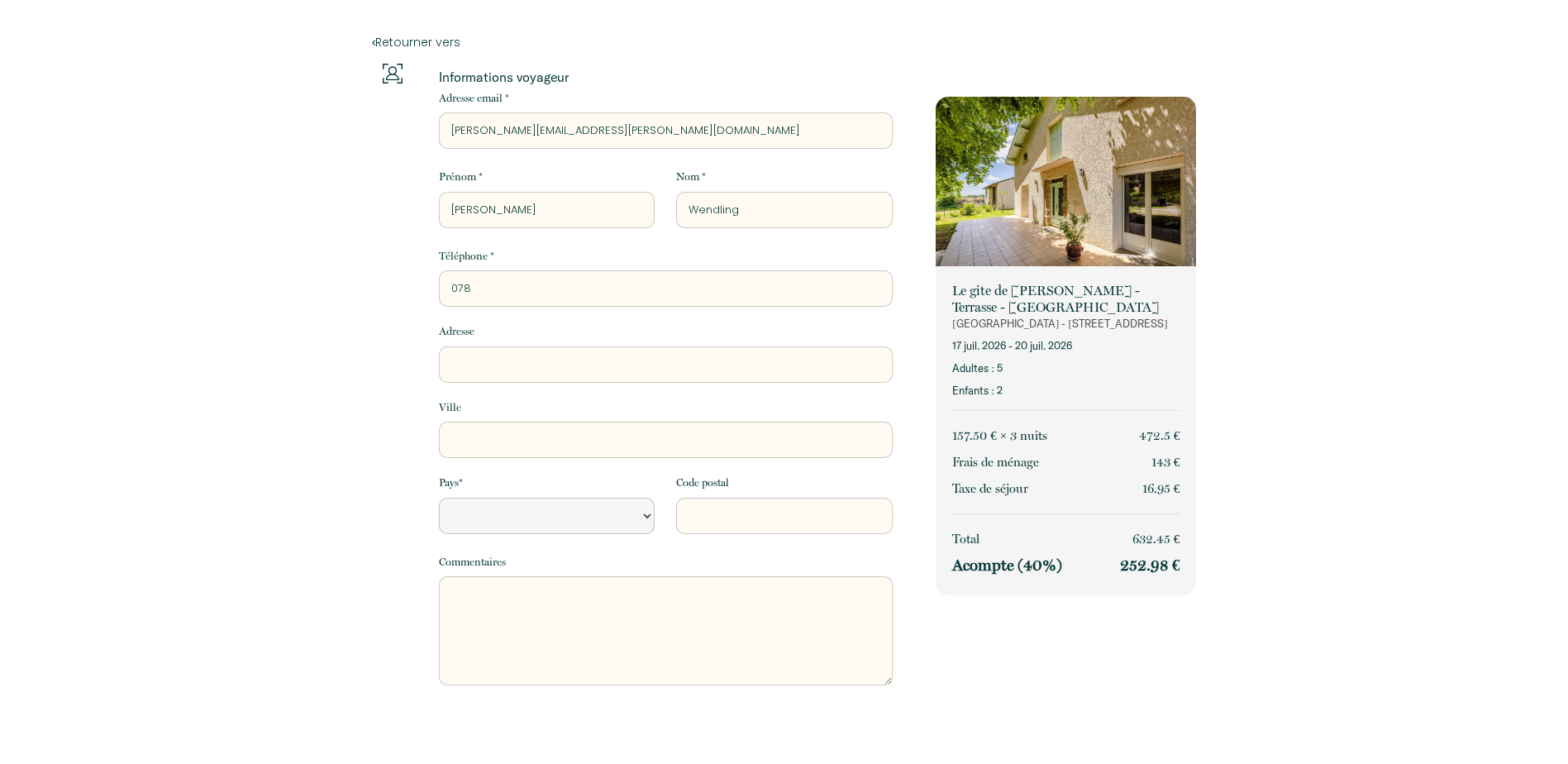
type input "0785"
select select "Default select example"
type input "07850"
select select "Default select example"
type input "078507"
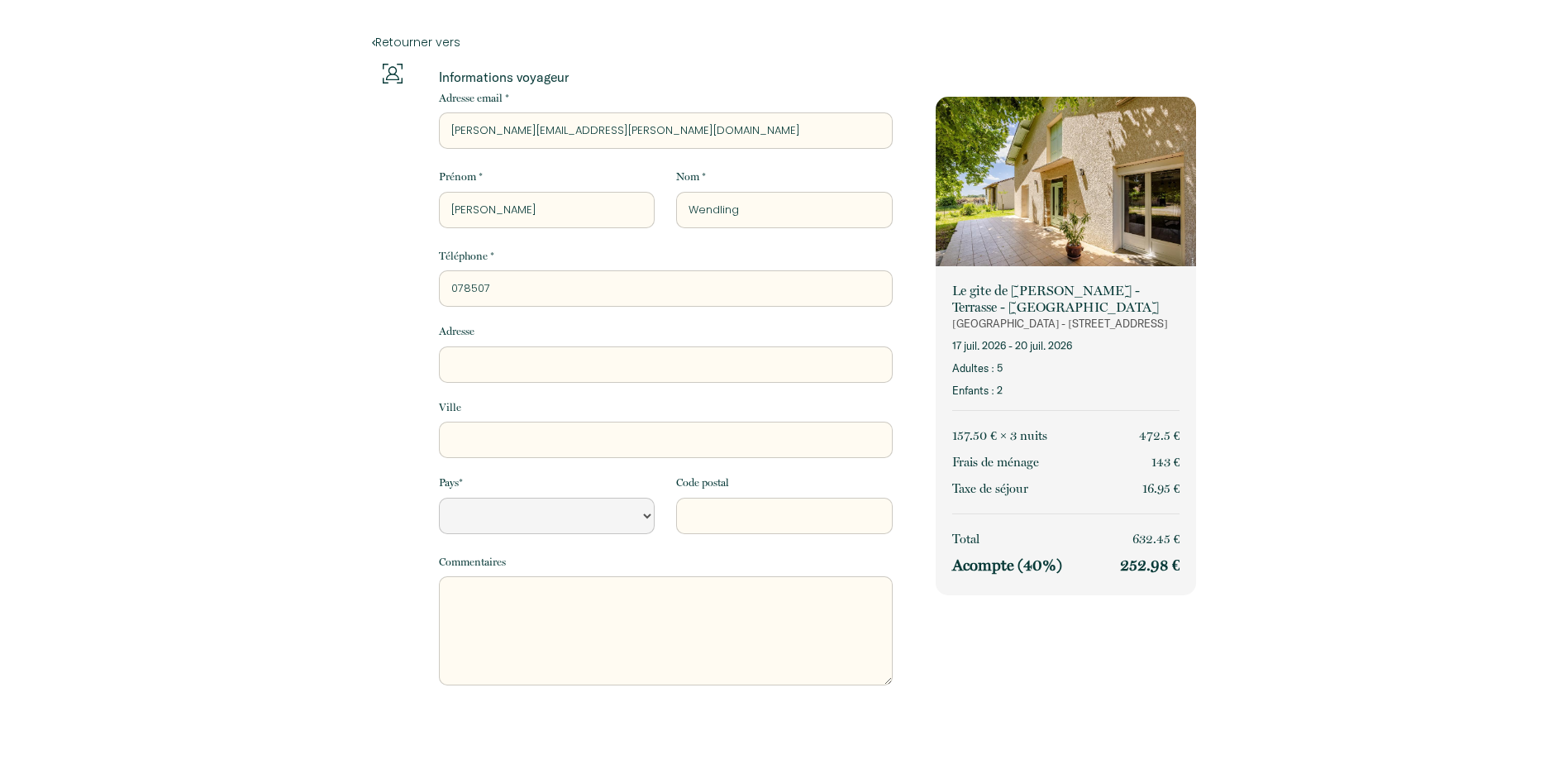
select select "Default select example"
type input "0785078"
select select "Default select example"
type input "07850782"
select select "Default select example"
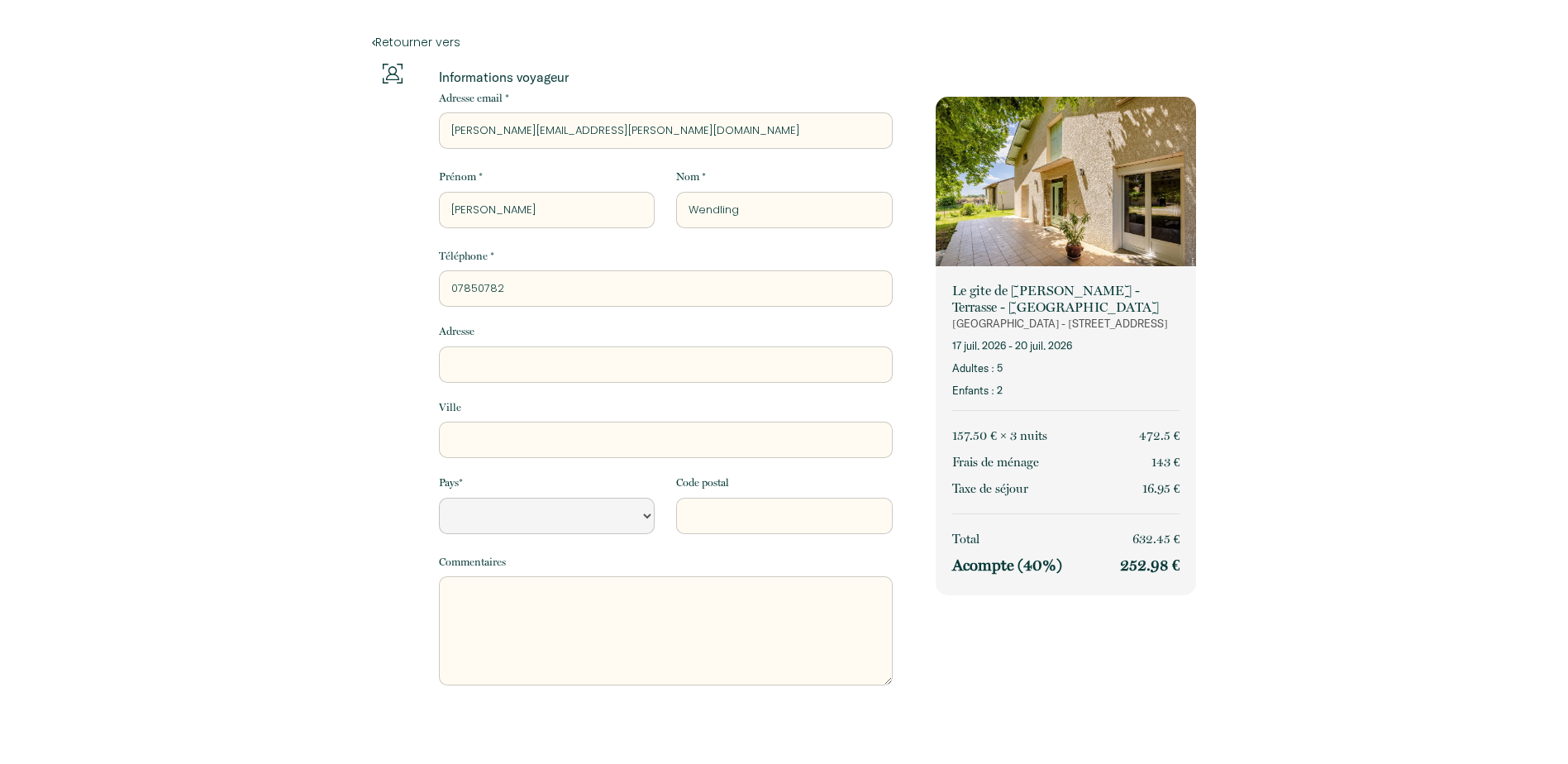
type input "078507828"
select select "Default select example"
type input "0785078287"
select select "Default select example"
type input "0785078287"
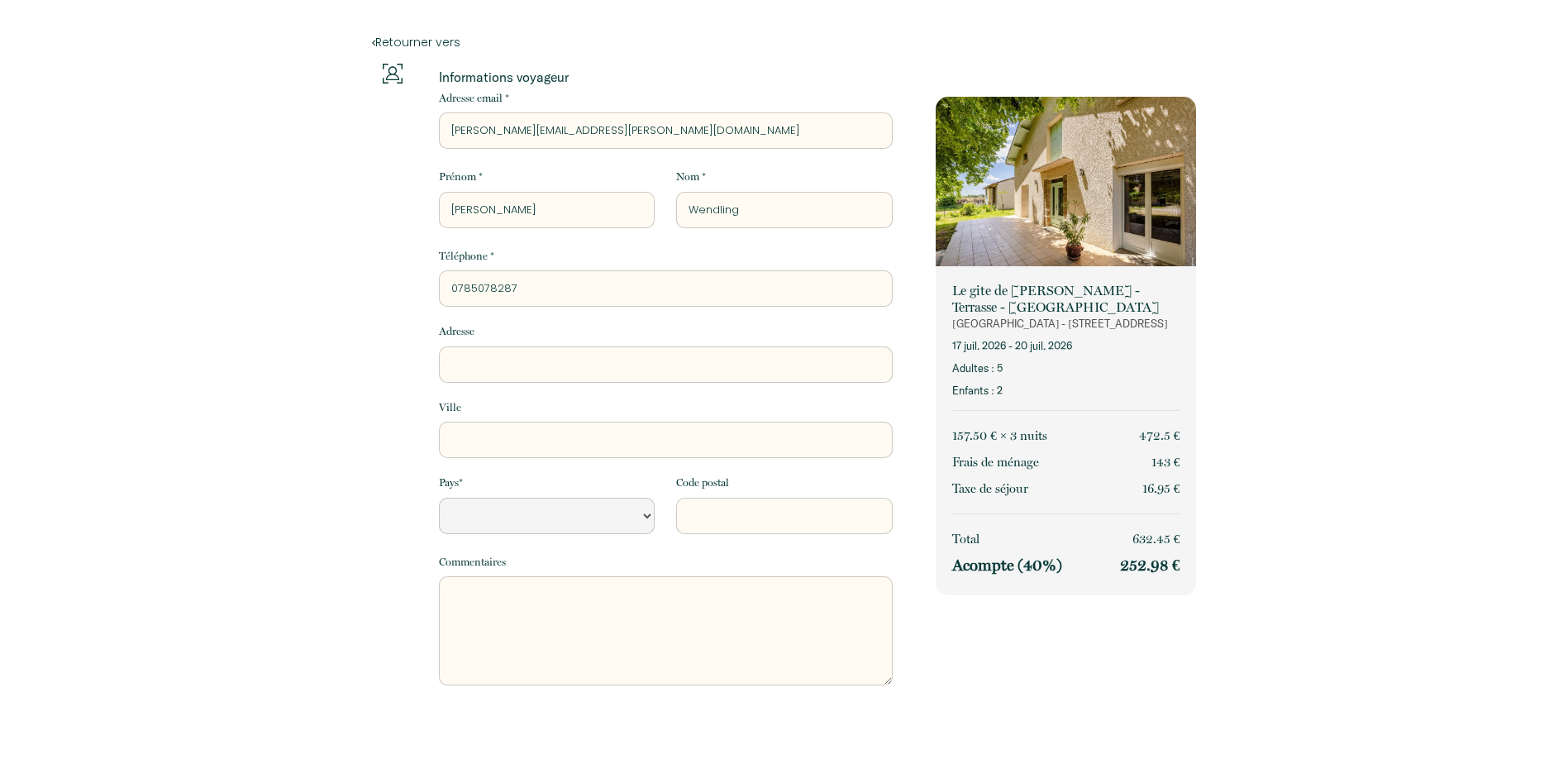
click at [556, 360] on input "Adresse" at bounding box center [666, 364] width 454 height 36
type input "2"
select select "Default select example"
type input "20"
select select "Default select example"
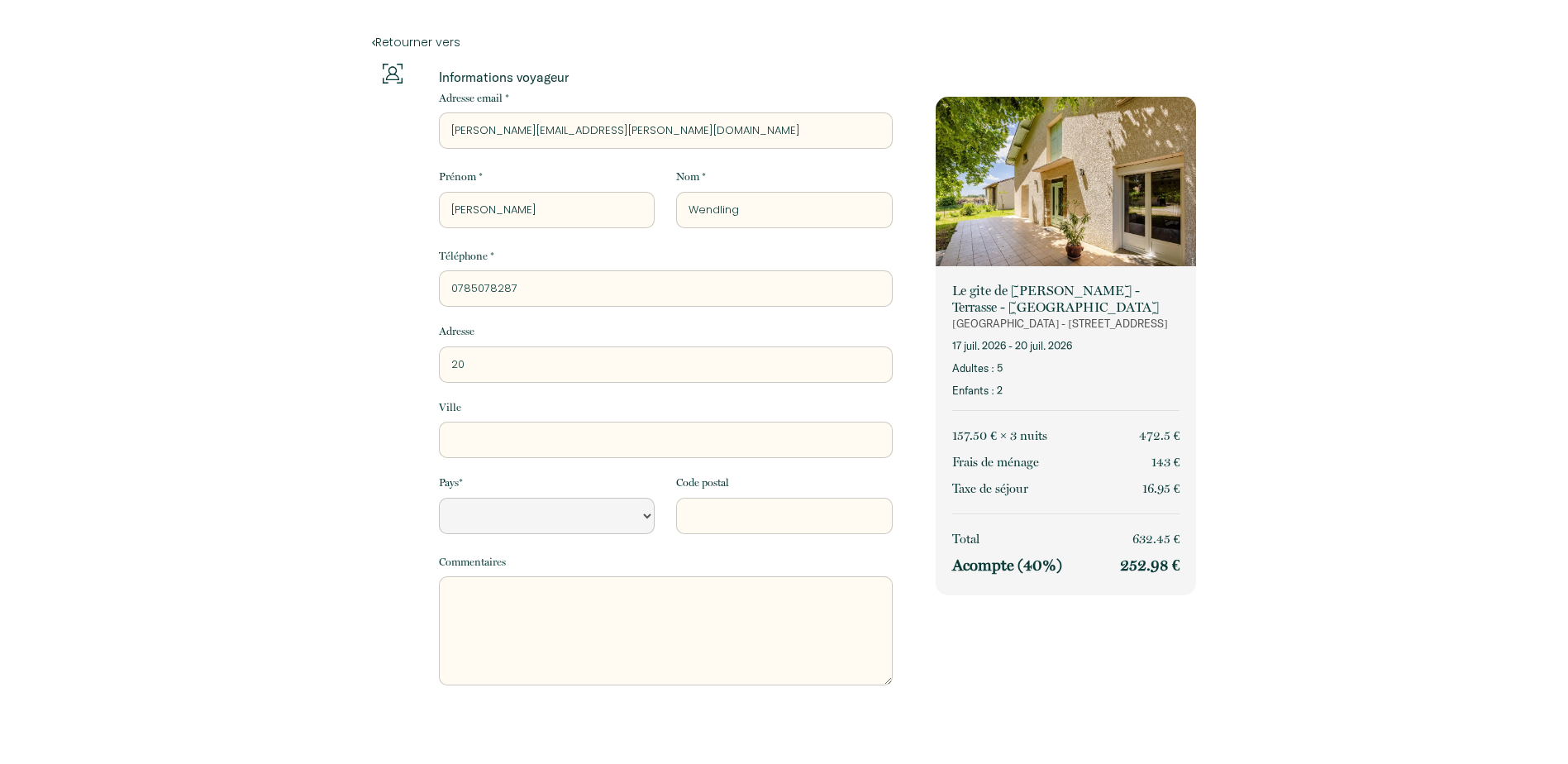
type input "202"
select select "Default select example"
type input "202"
select select "Default select example"
type input "202 r"
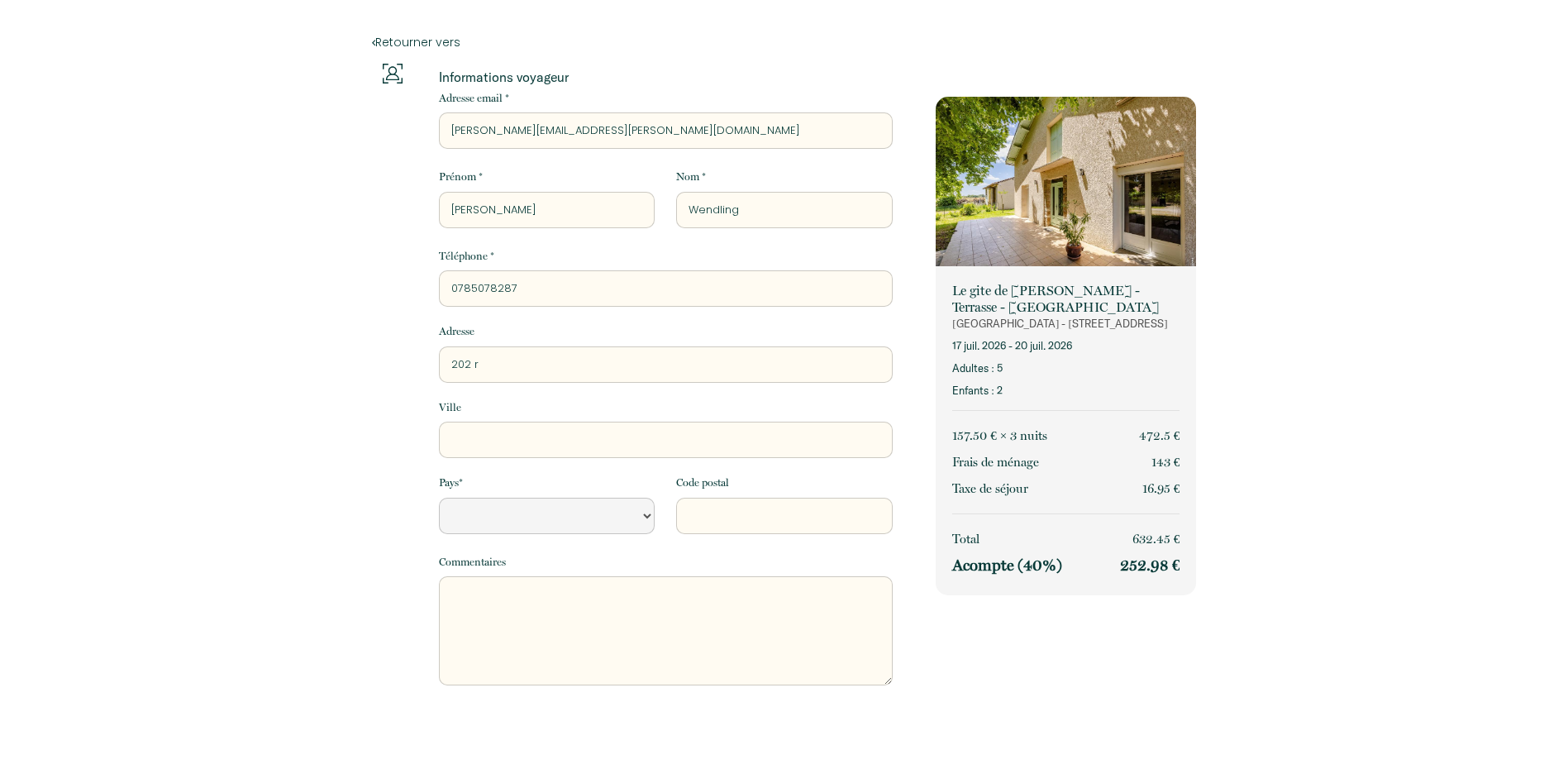
select select "Default select example"
type input "202 ru"
select select "Default select example"
type input "202 rue"
select select "Default select example"
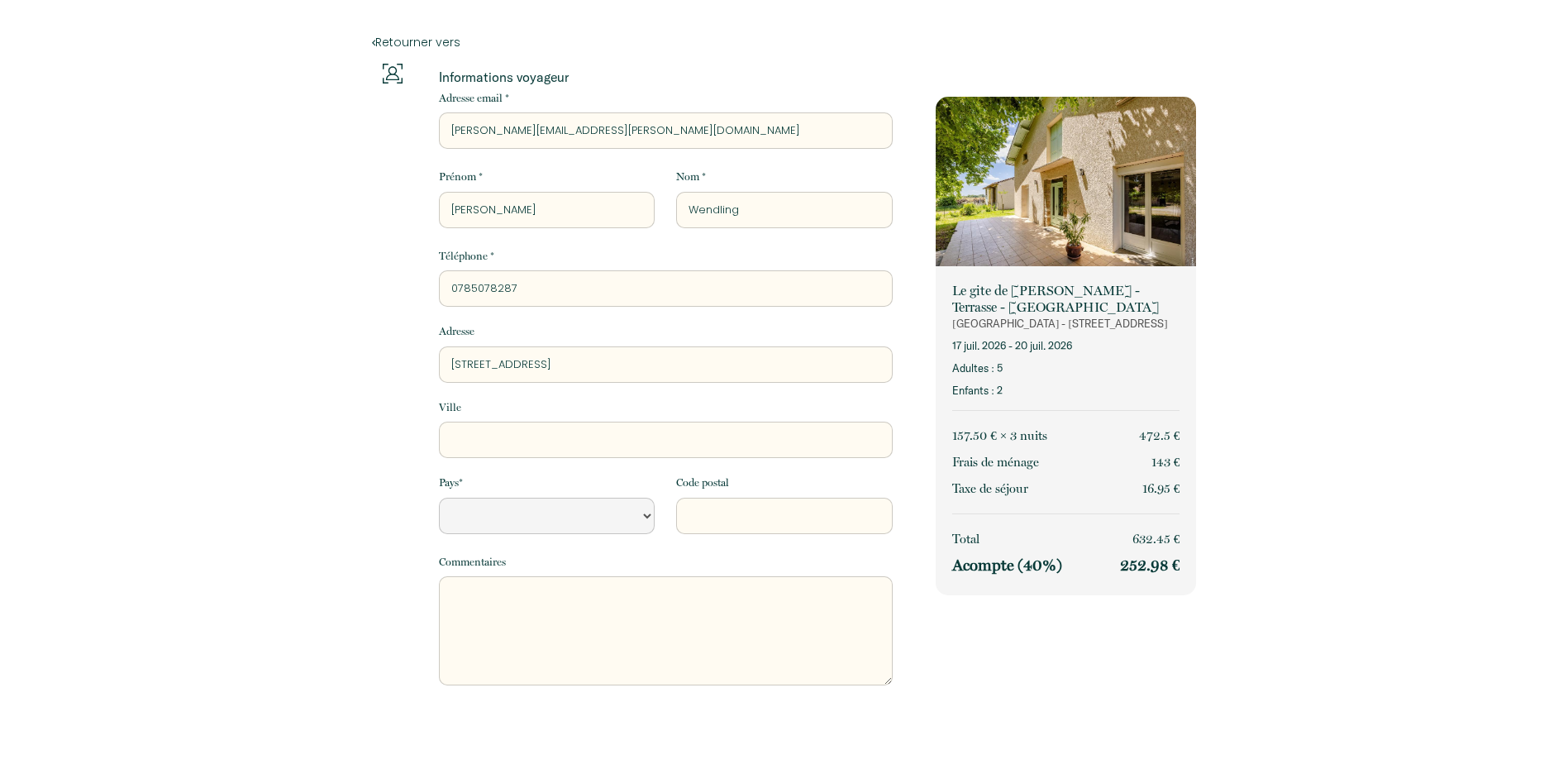
type input "202 rue"
select select "Default select example"
type input "202 rue m"
select select "Default select example"
type input "202 rue ma"
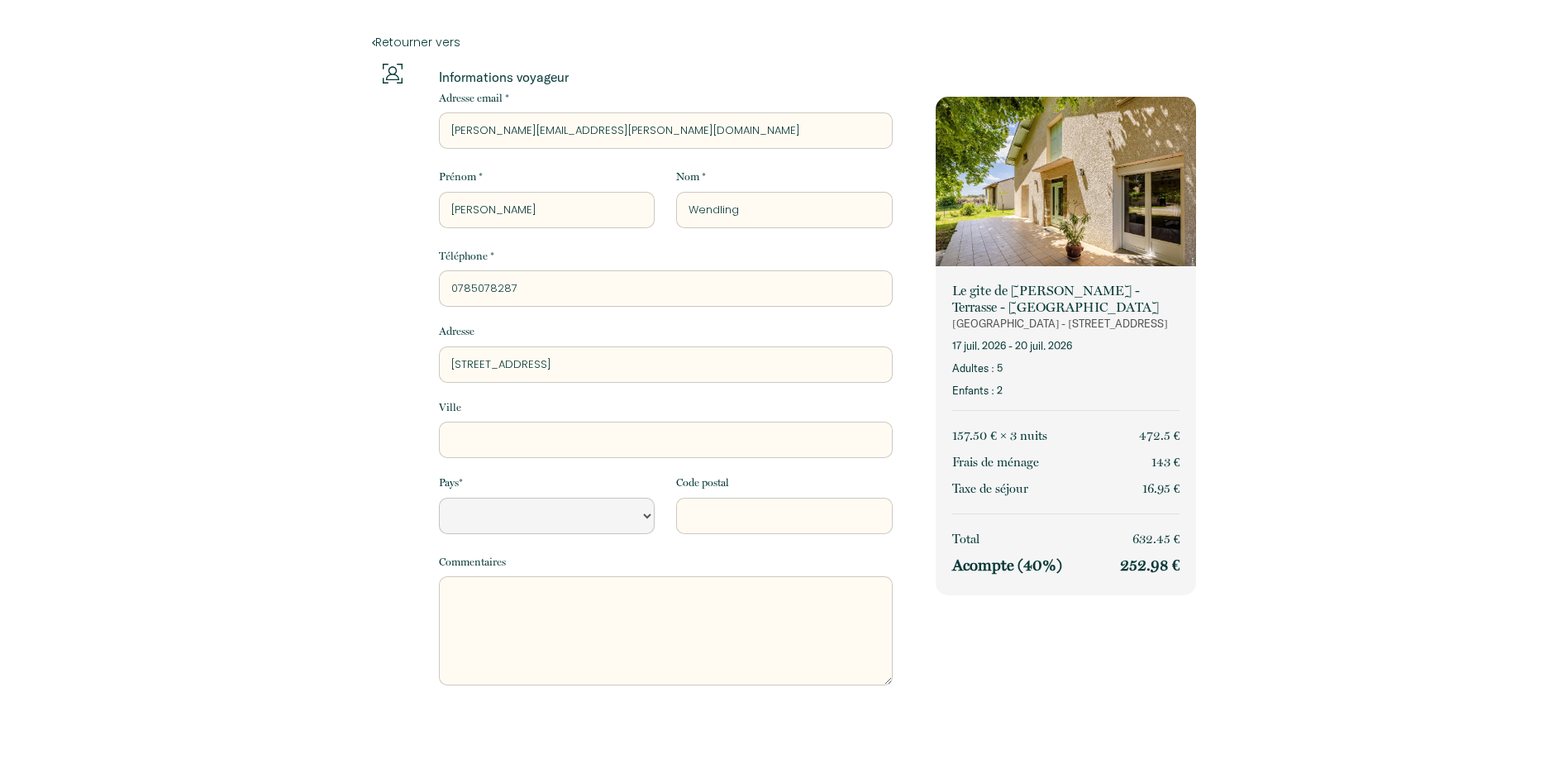
select select "Default select example"
type input "202 rue mau"
select select "Default select example"
type input "202 rue maur"
select select "Default select example"
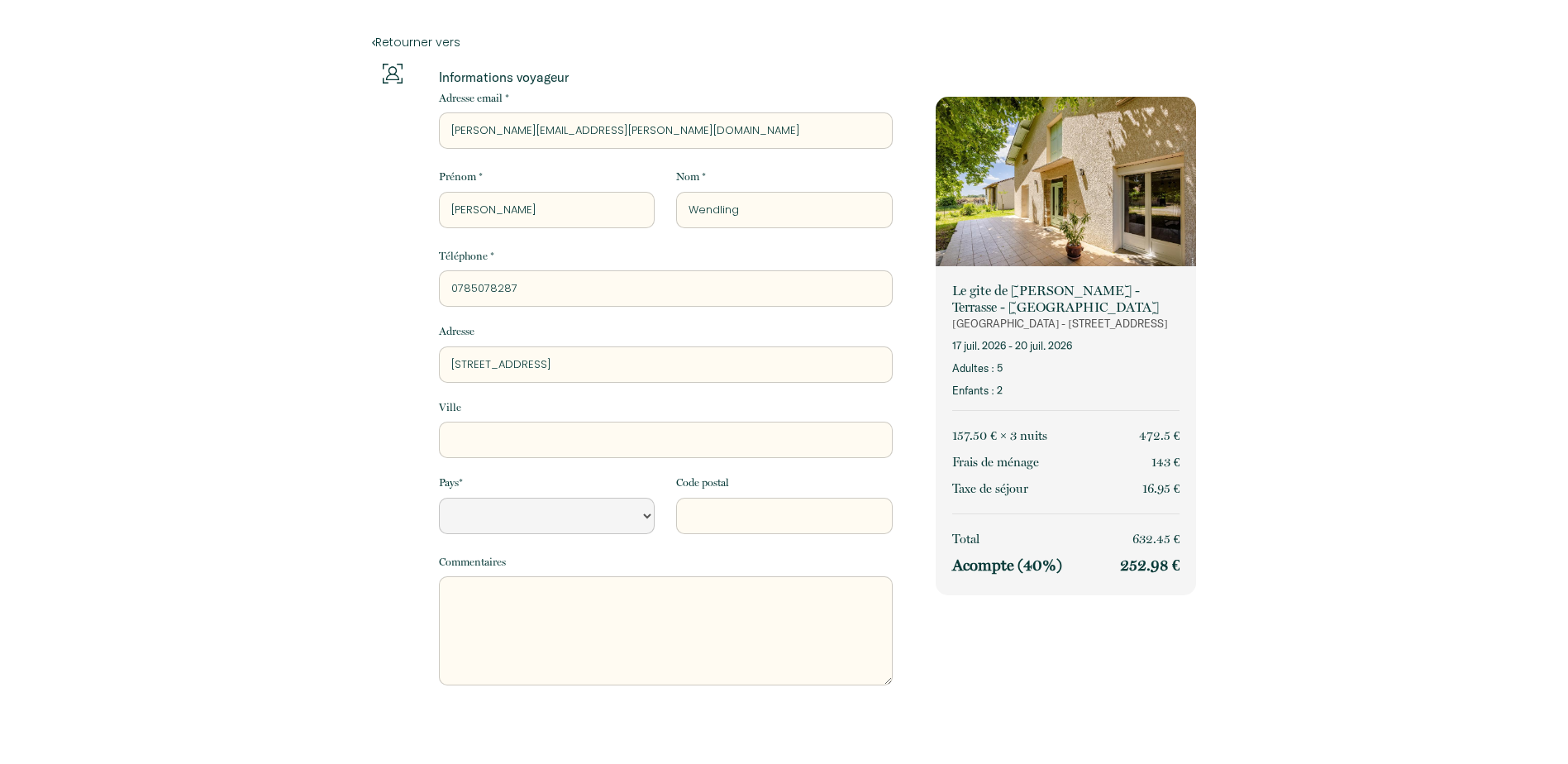
type input "202 rue mauri"
select select "Default select example"
type input "202 rue mauric"
select select "Default select example"
type input "202 rue maurice"
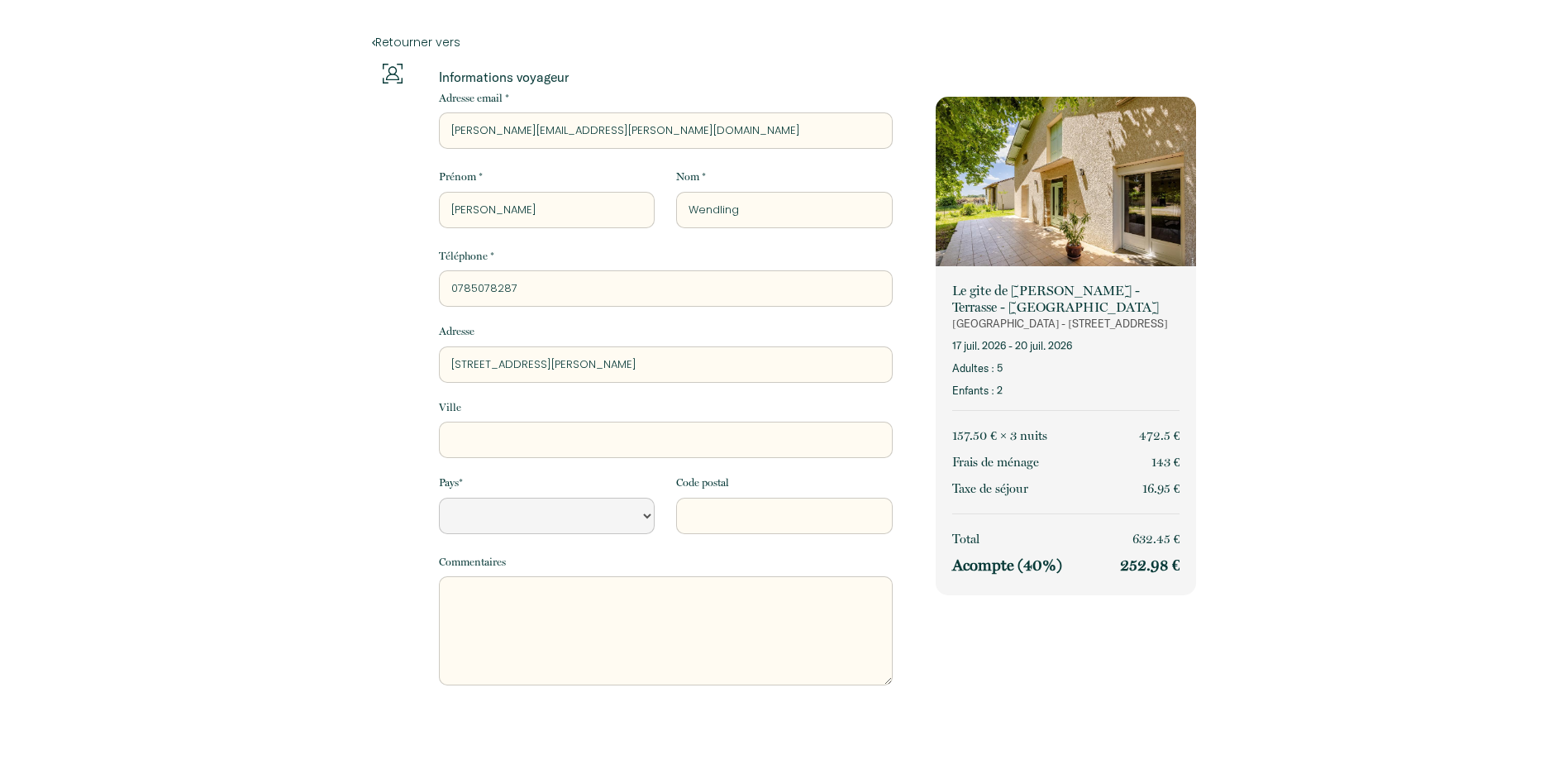
select select "Default select example"
type input "202 rue maurice"
select select "Default select example"
type input "202 rue maurice c"
select select "Default select example"
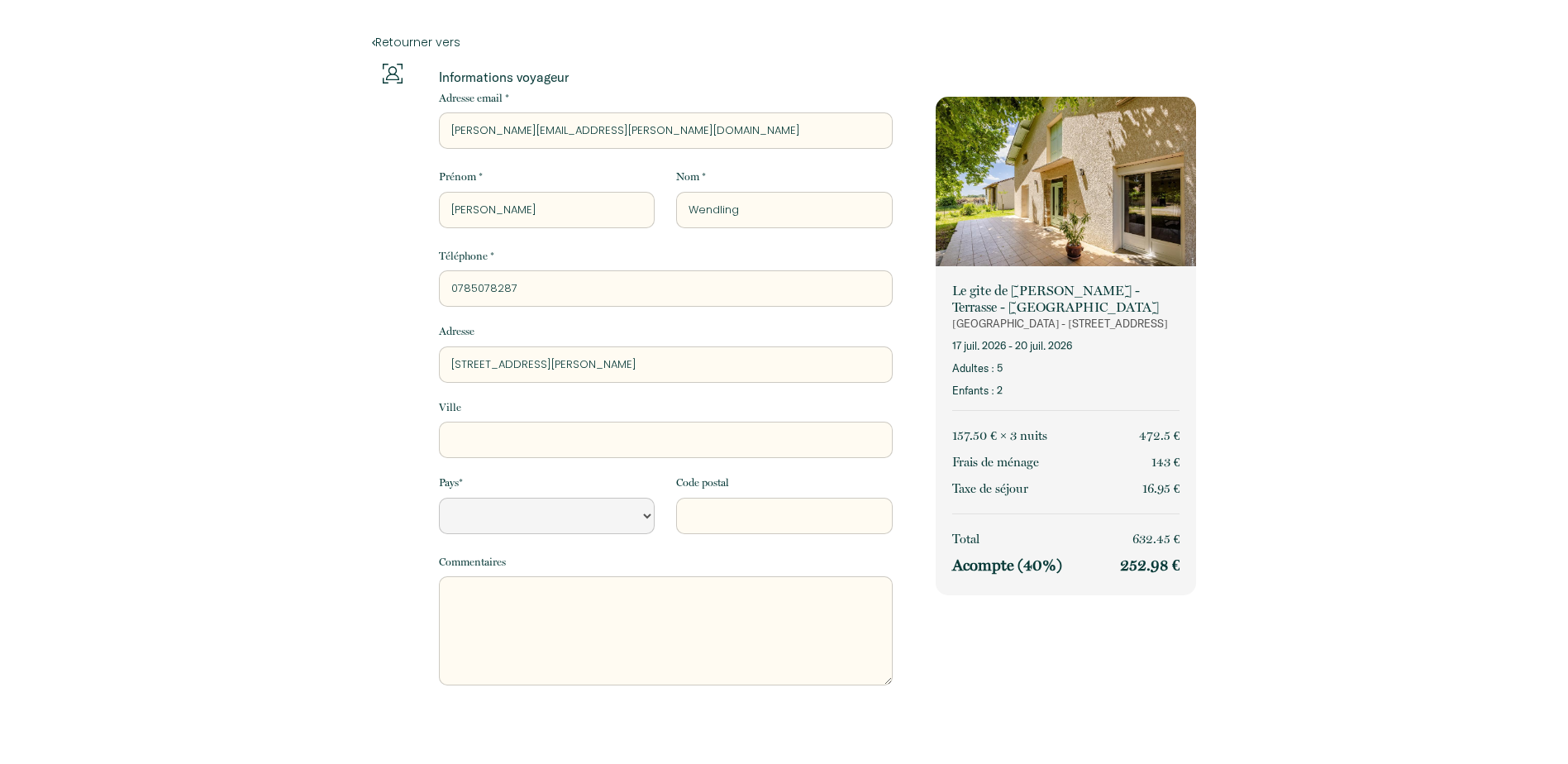
type input "202 rue maurice cl"
select select "Default select example"
type input "202 rue maurice cle"
select select "Default select example"
type input "202 rue maurice cler"
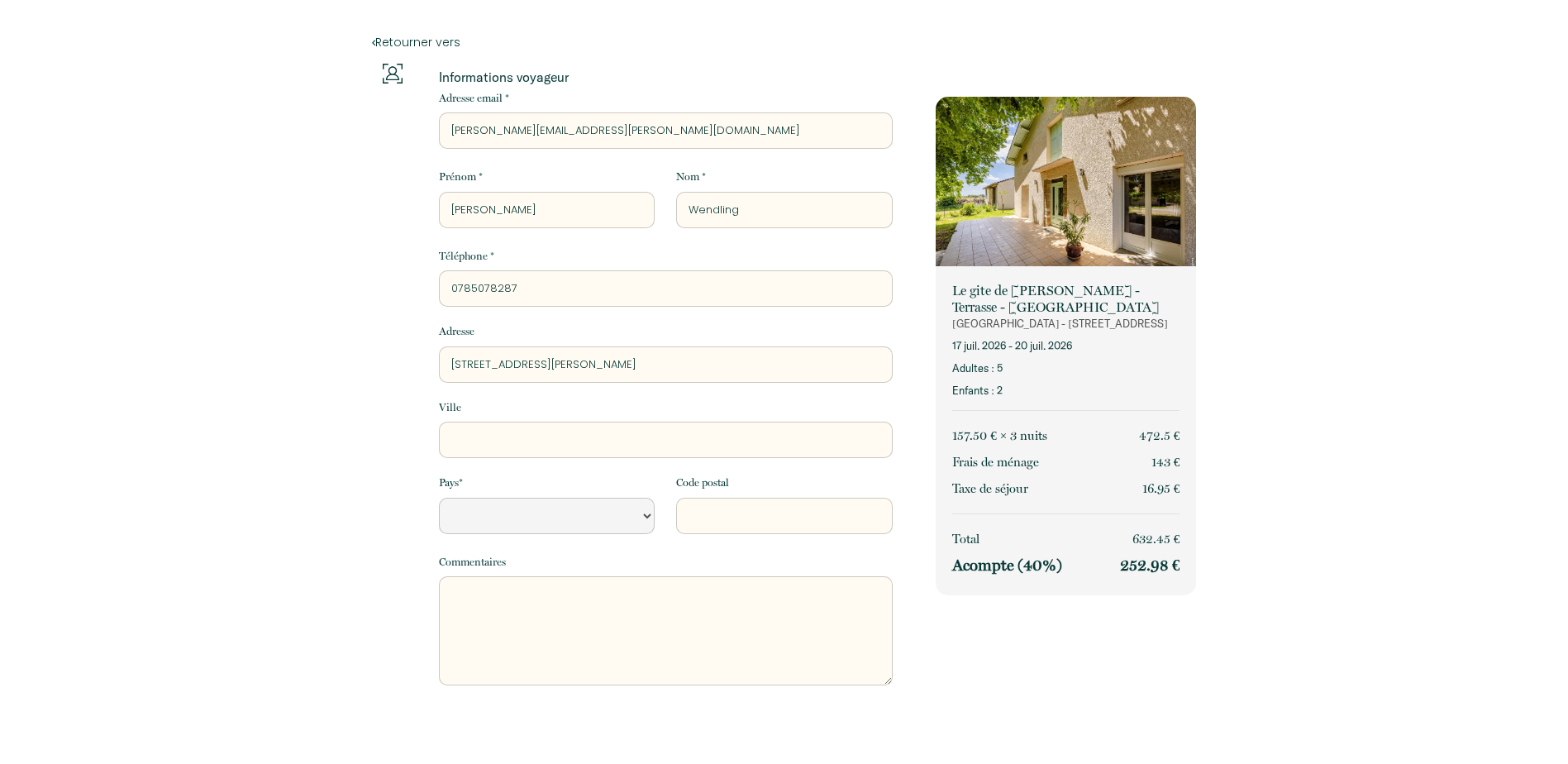
select select "Default select example"
type input "202 rue maurice clerc"
select select "Default select example"
type input "202 rue maurice clerc"
type input "P"
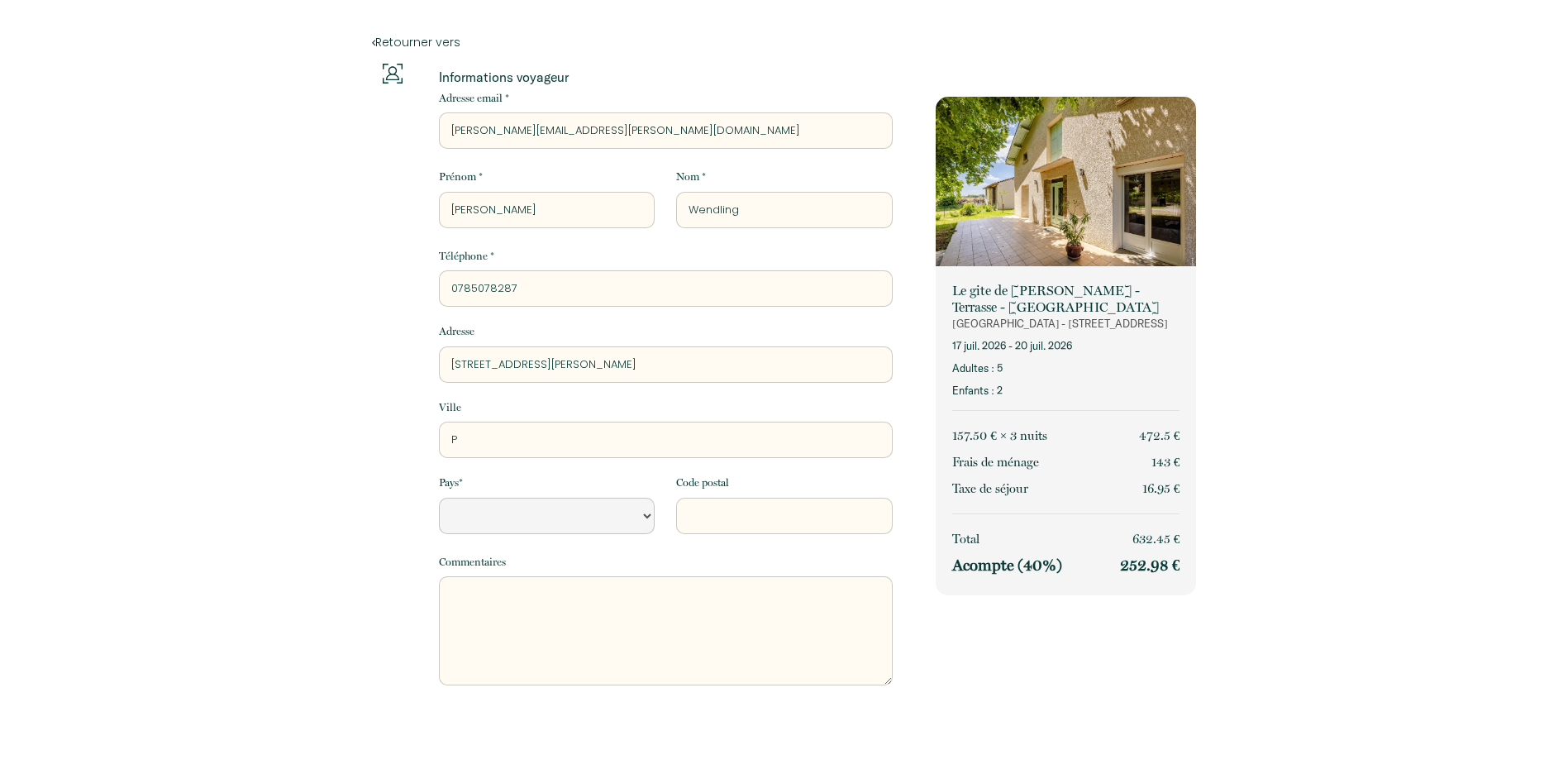
select select "Default select example"
type input "Po"
select select "Default select example"
type input "Poi"
select select "Default select example"
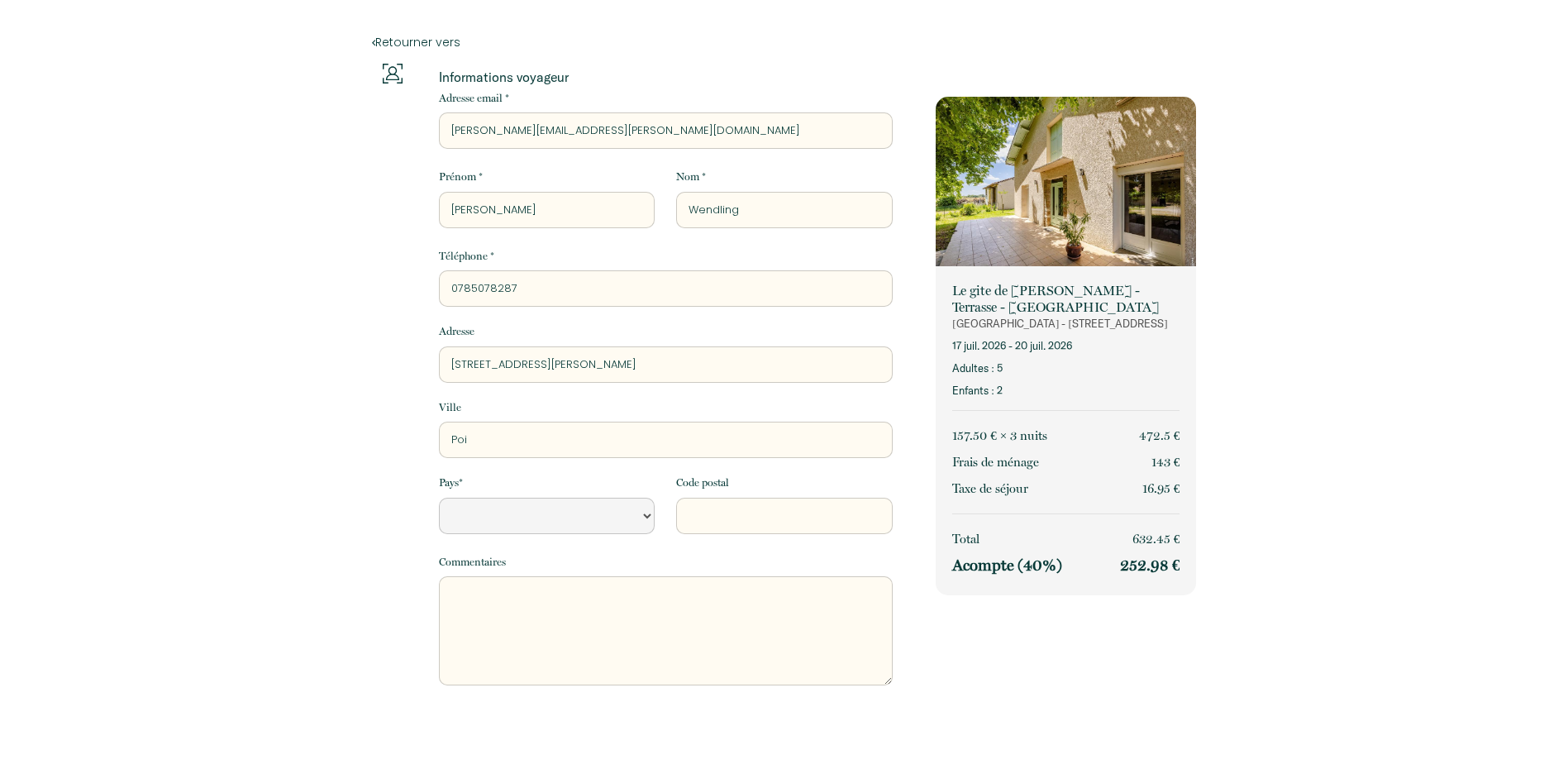
type input "Pois"
select select "Default select example"
type input "Poiss"
select select "Default select example"
type input "Poissy"
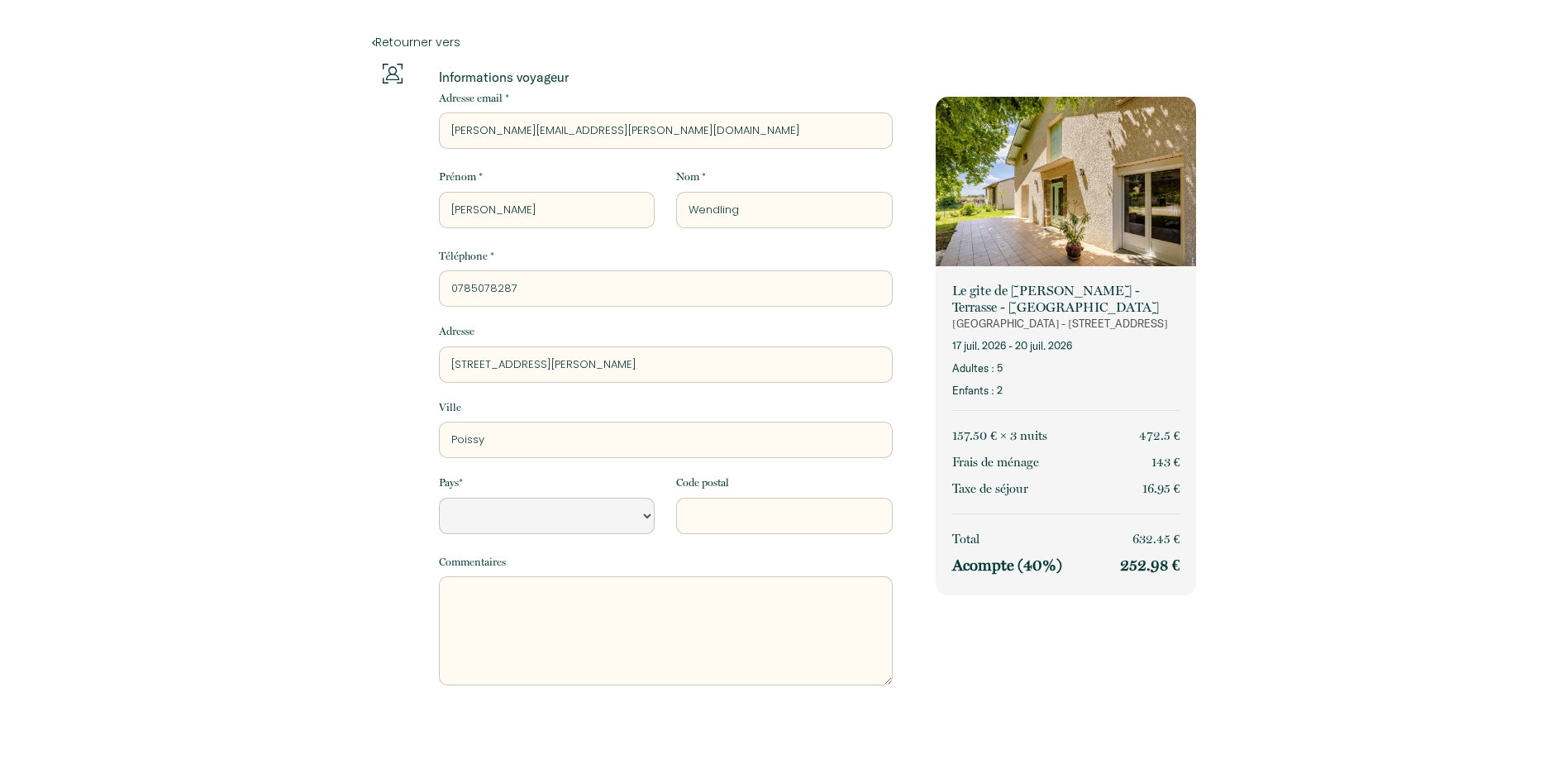
select select "Default select example"
type input "Poissy"
click at [546, 515] on select "France Portugal Afghanistan Albania Algeria American Samoa Andorra Angola Angui…" at bounding box center [546, 516] width 216 height 36
click at [439, 498] on select "France Portugal Afghanistan Albania Algeria American Samoa Andorra Angola Angui…" at bounding box center [546, 516] width 216 height 36
select select "FR"
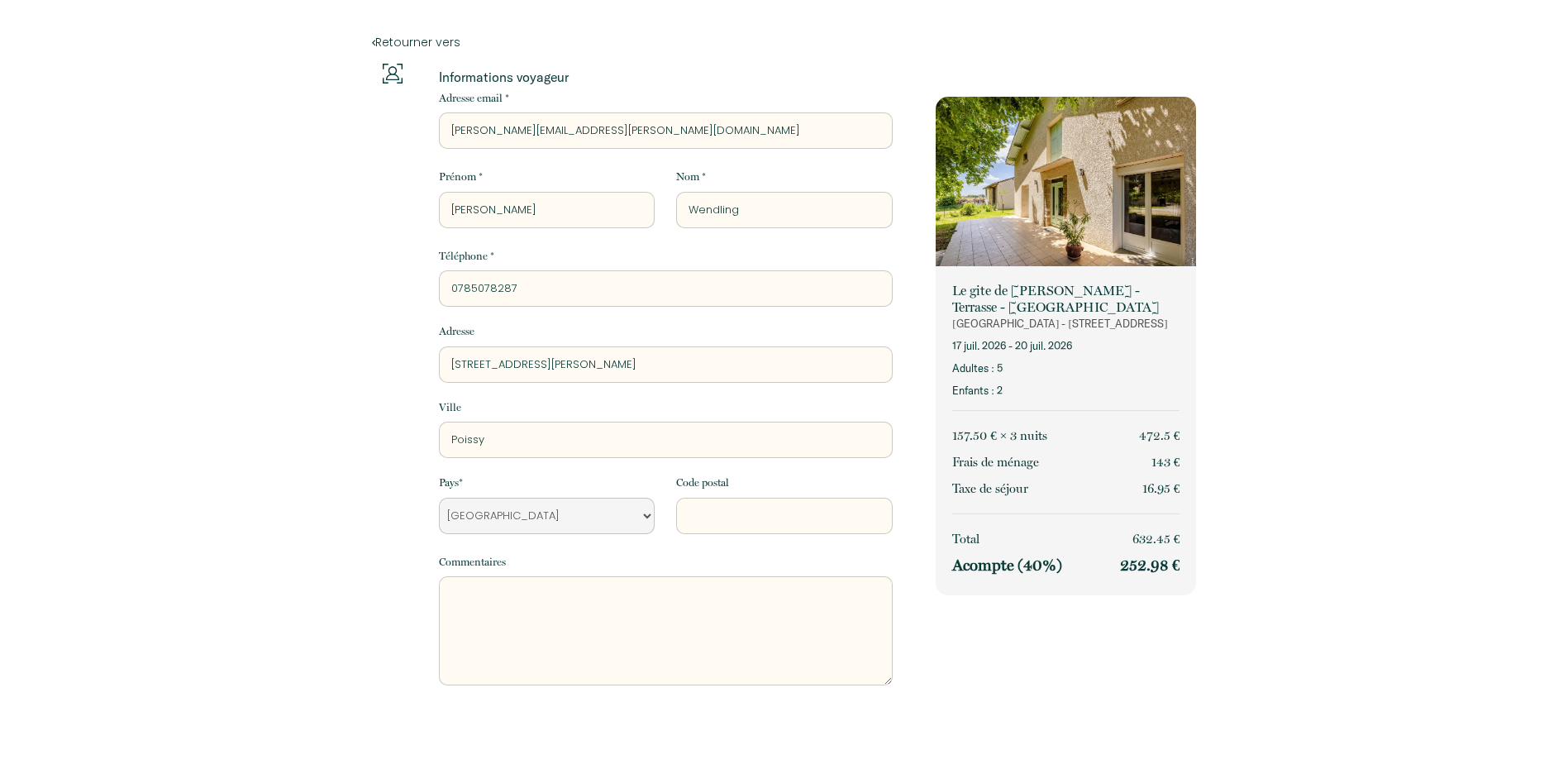
click at [731, 516] on input "Code postal" at bounding box center [784, 516] width 216 height 36
type input "78300"
click at [1381, 630] on div "Retourner vers Informations voyageur Adresse email * nina.wendling@outlook.com …" at bounding box center [784, 525] width 1568 height 1051
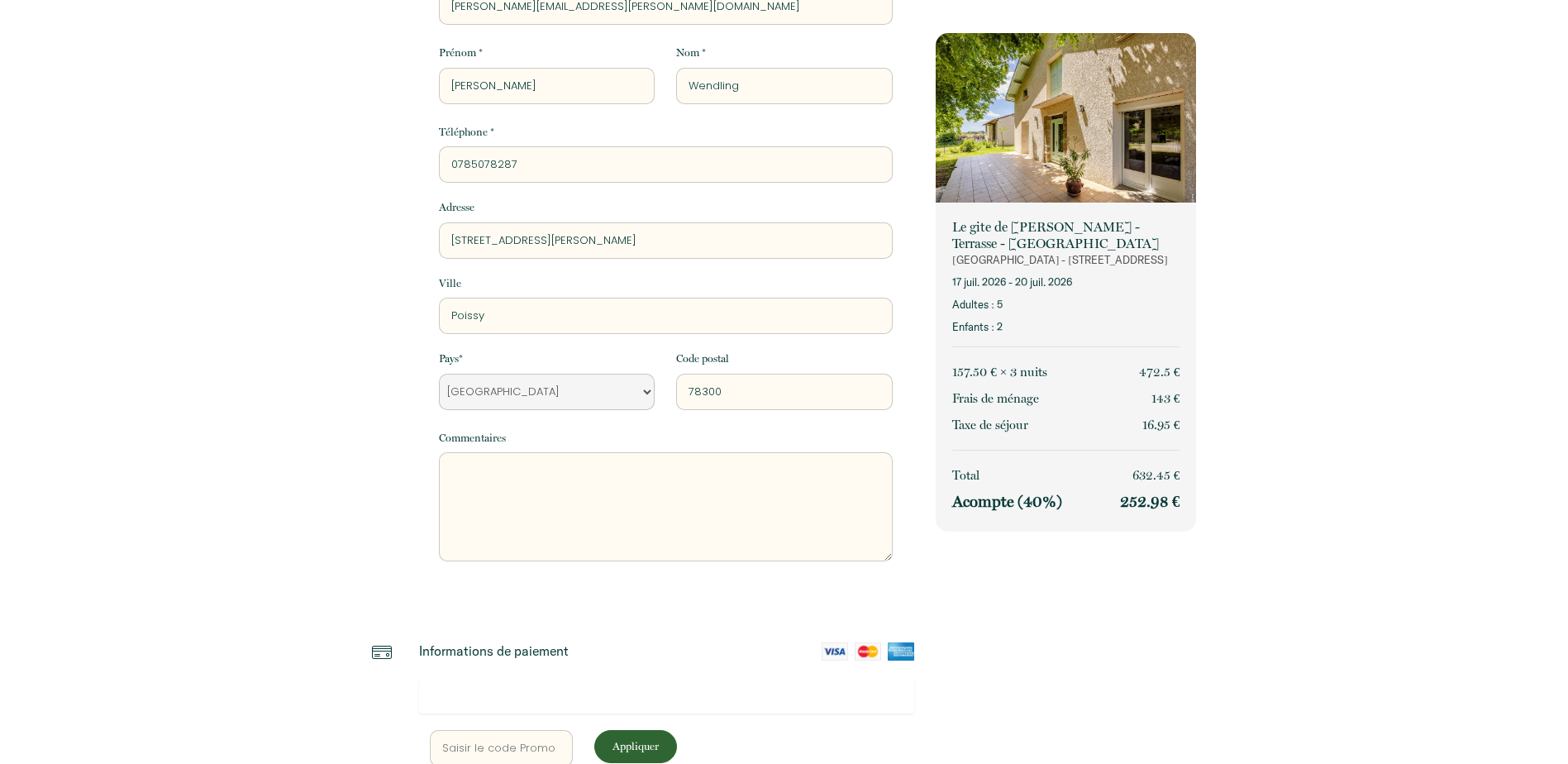
scroll to position [287, 0]
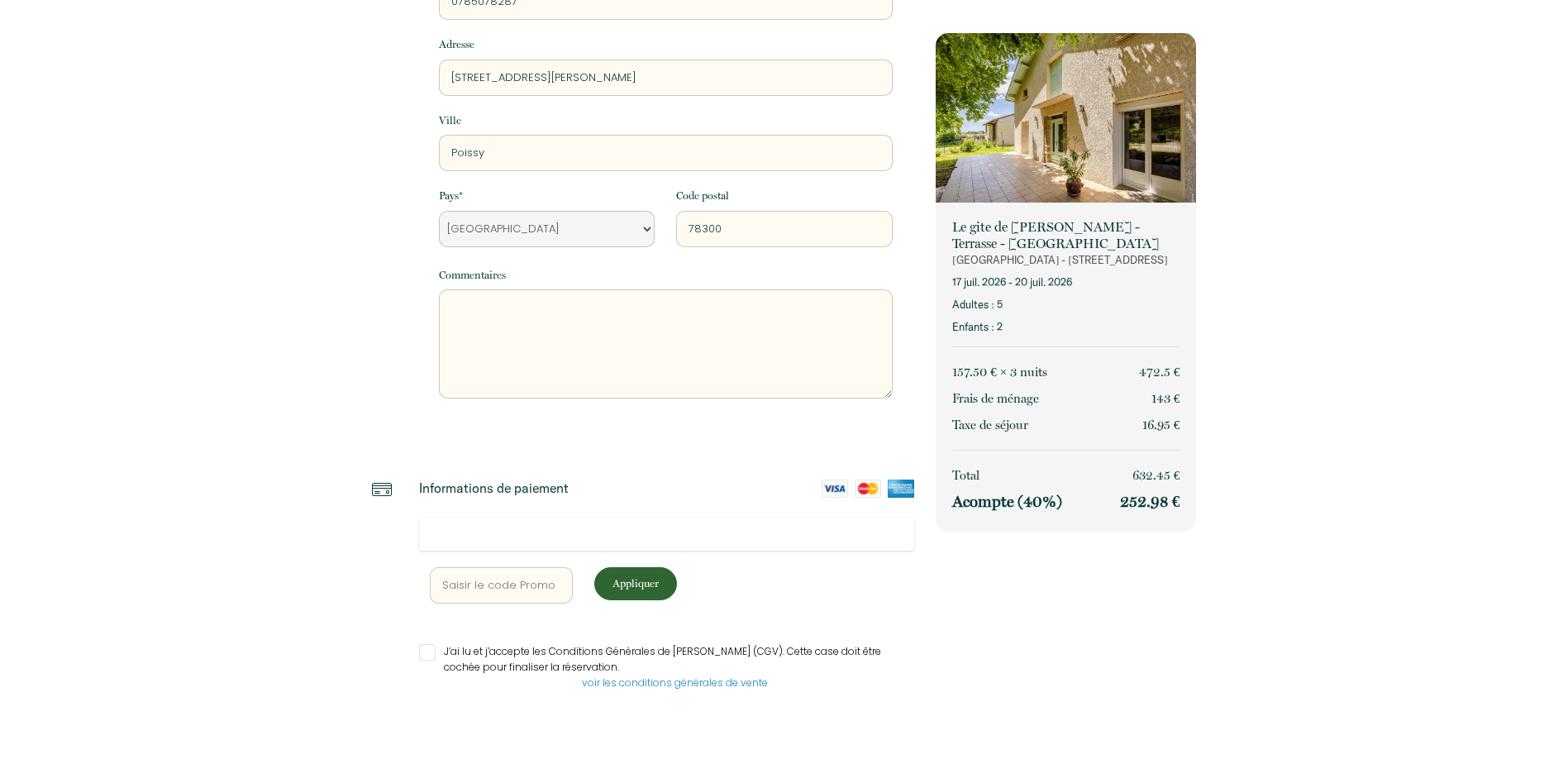
click at [420, 647] on input "J’ai lu et j’accepte les Conditions Générales de Vente (CGV). Cette case doit ê…" at bounding box center [667, 651] width 496 height 16
checkbox input "true"
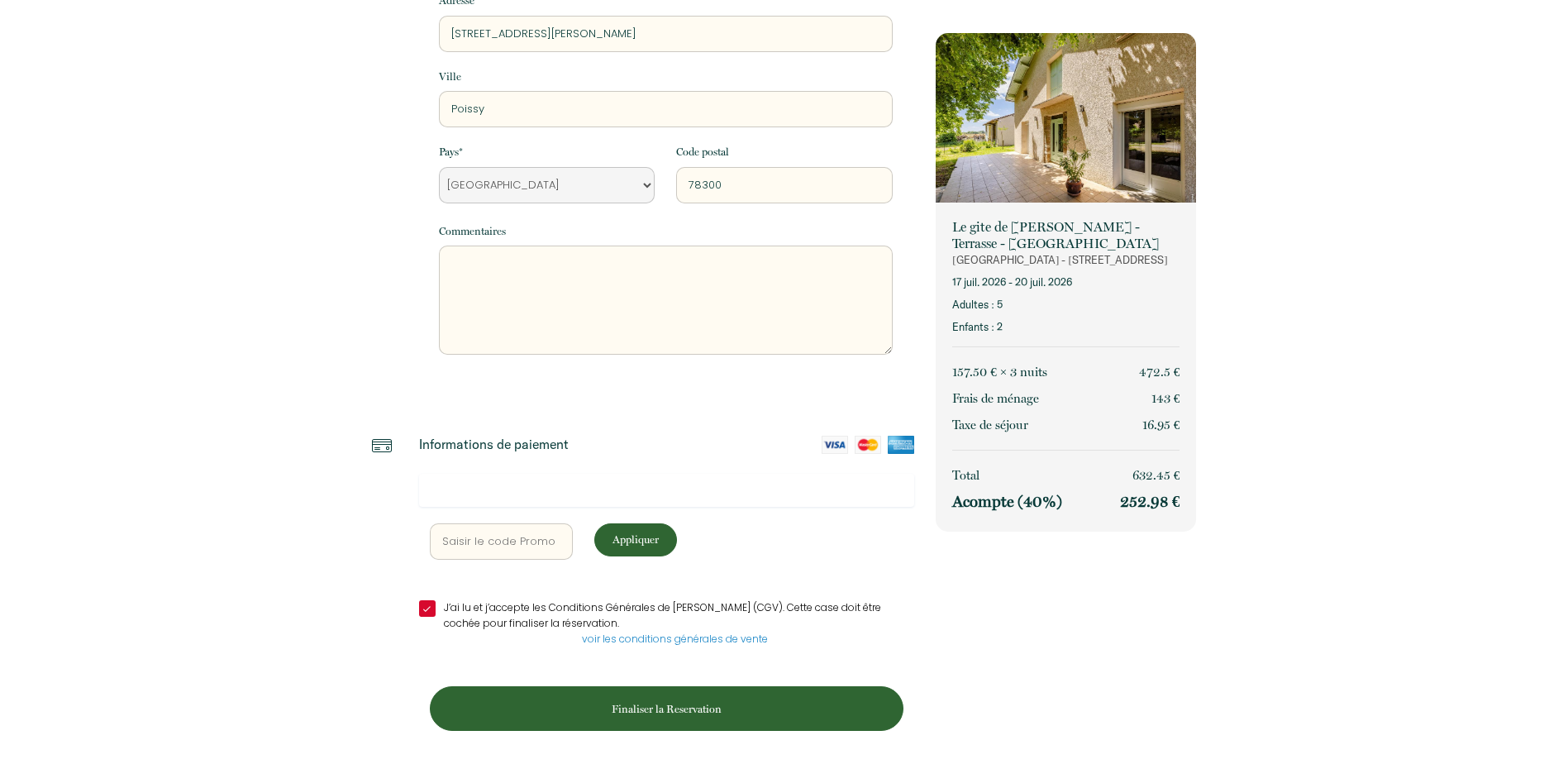
click at [766, 721] on button "Finaliser la Reservation" at bounding box center [666, 709] width 473 height 45
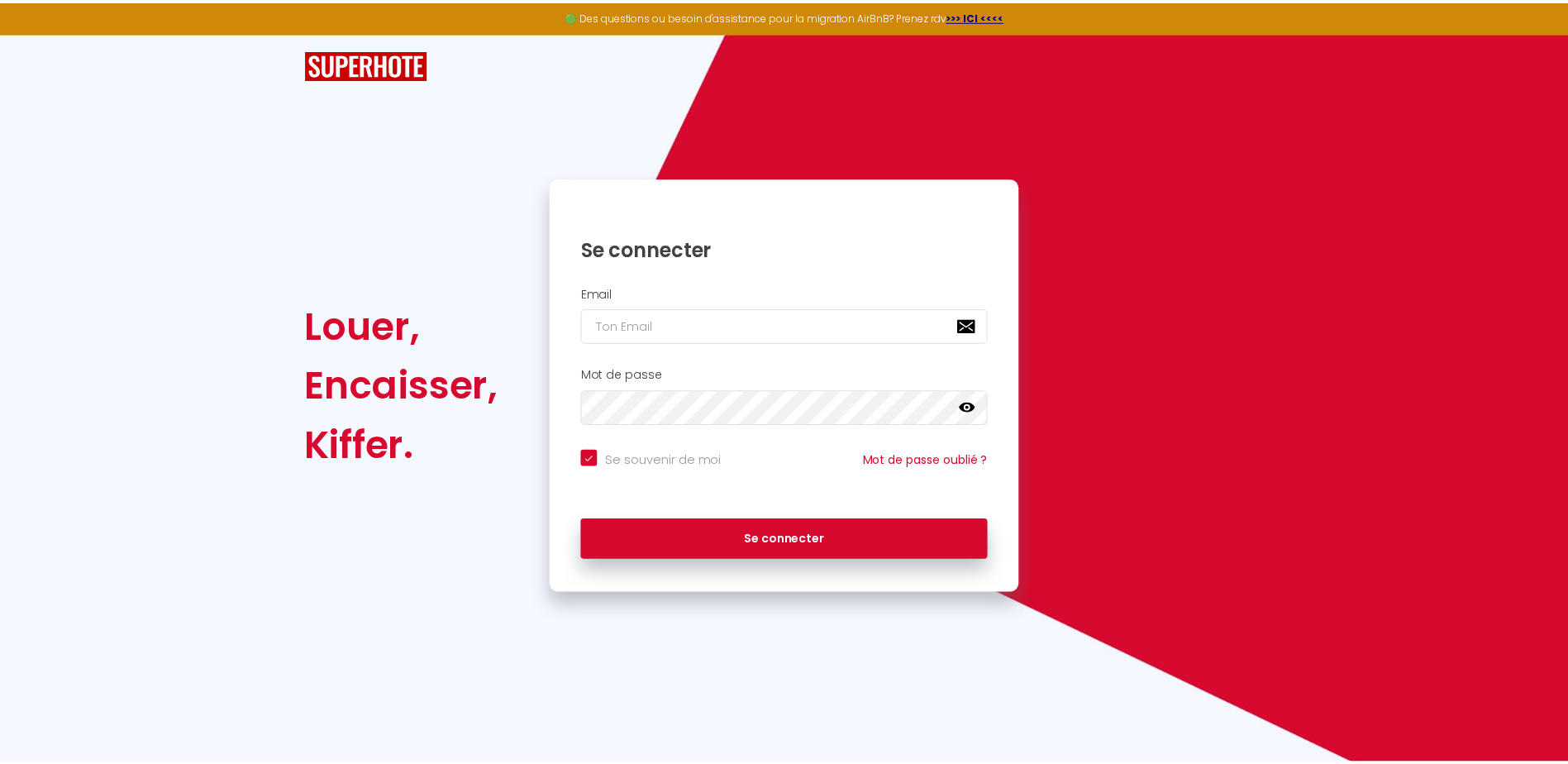
scroll to position [0, 0]
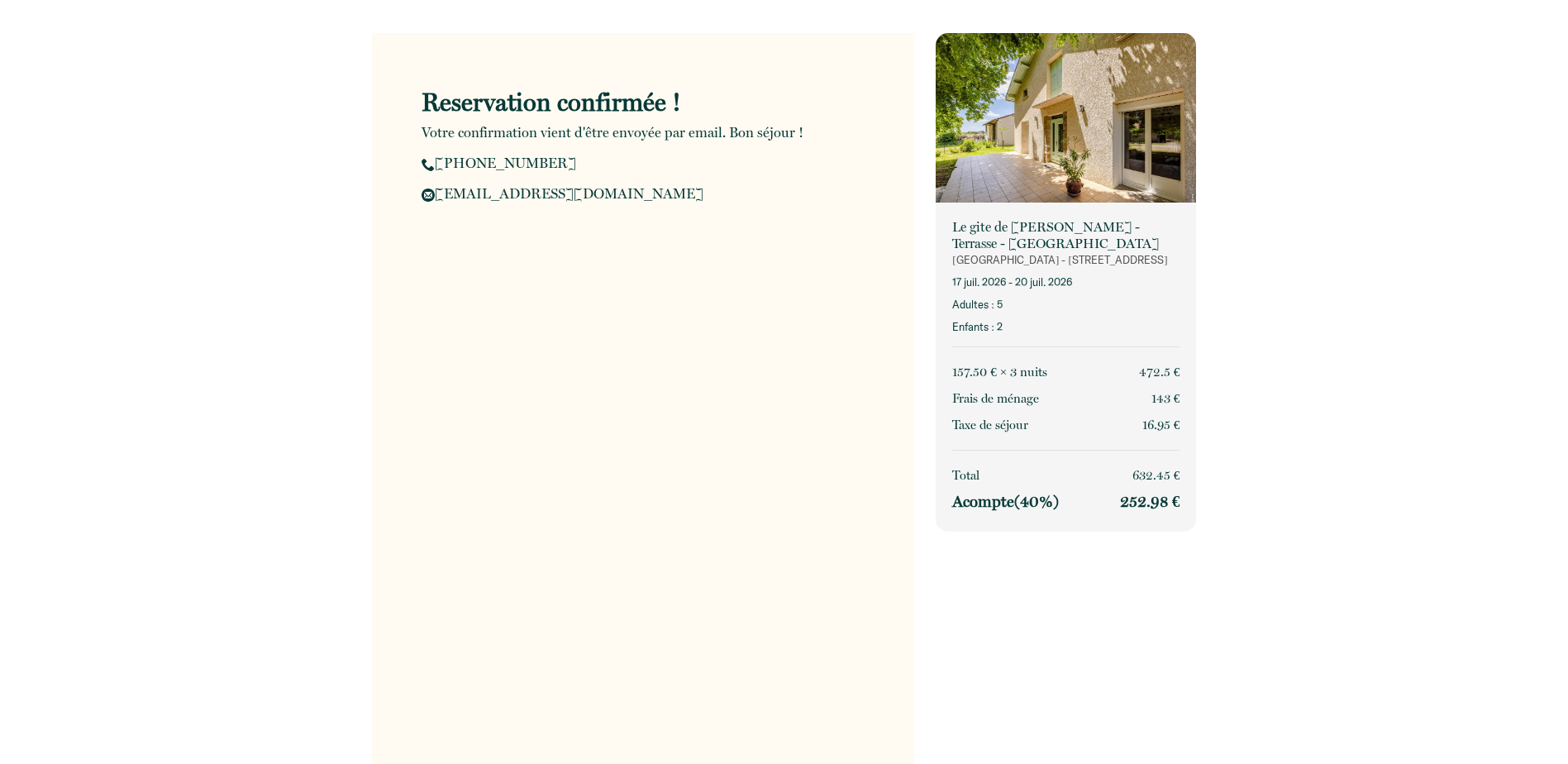
click at [1077, 171] on img at bounding box center [1065, 119] width 260 height 174
